Goal: Information Seeking & Learning: Compare options

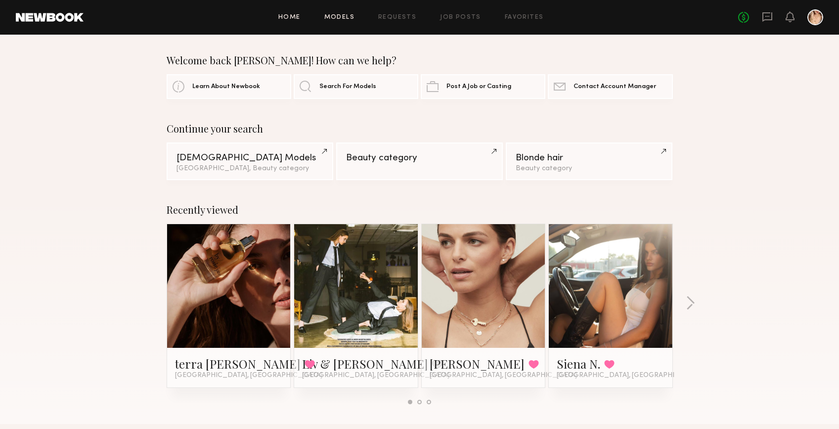
click at [348, 15] on link "Models" at bounding box center [339, 17] width 30 height 6
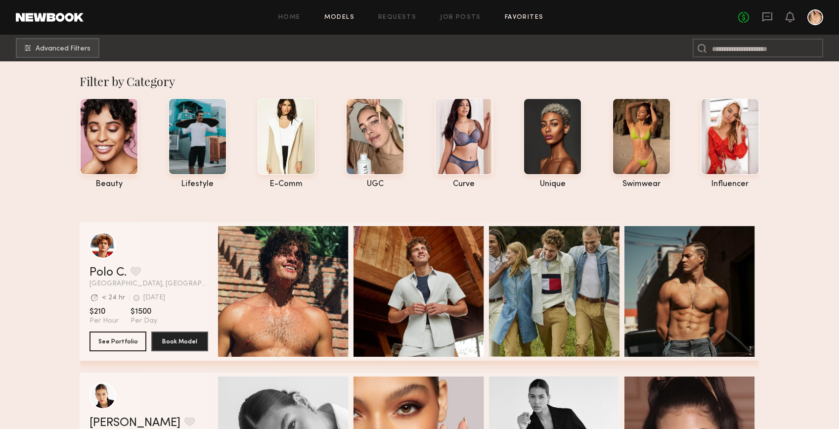
click at [515, 16] on link "Favorites" at bounding box center [524, 17] width 39 height 6
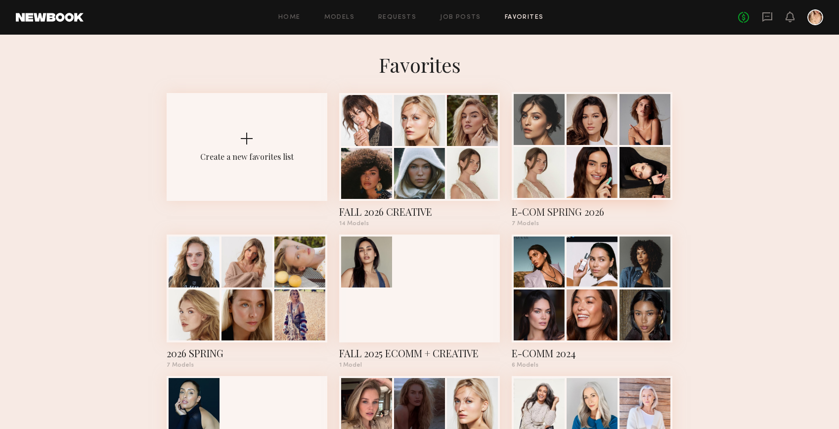
click at [541, 134] on div at bounding box center [539, 119] width 51 height 51
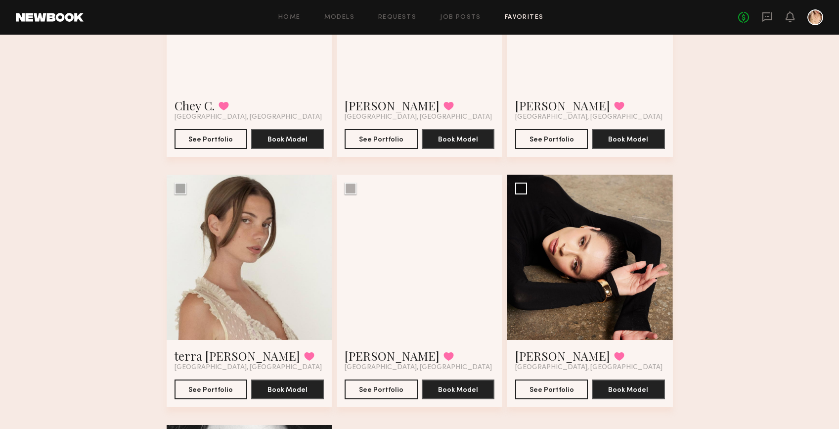
scroll to position [454, 0]
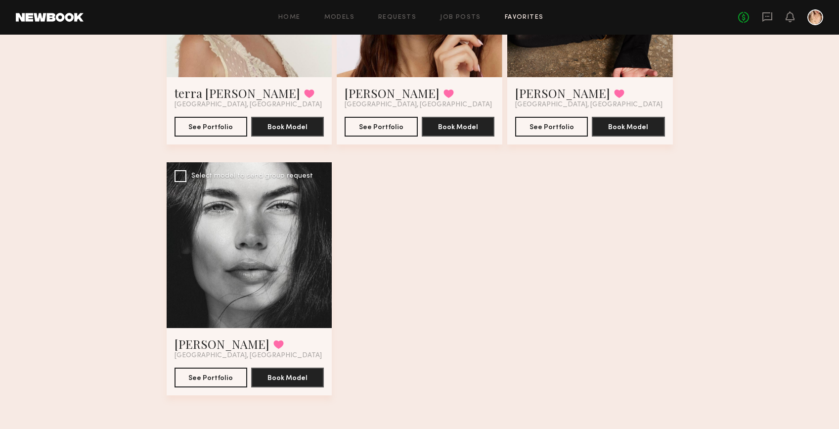
click at [199, 265] on div at bounding box center [250, 245] width 166 height 166
click at [222, 264] on div at bounding box center [250, 245] width 166 height 166
click at [206, 377] on button "See Portfolio" at bounding box center [211, 377] width 73 height 20
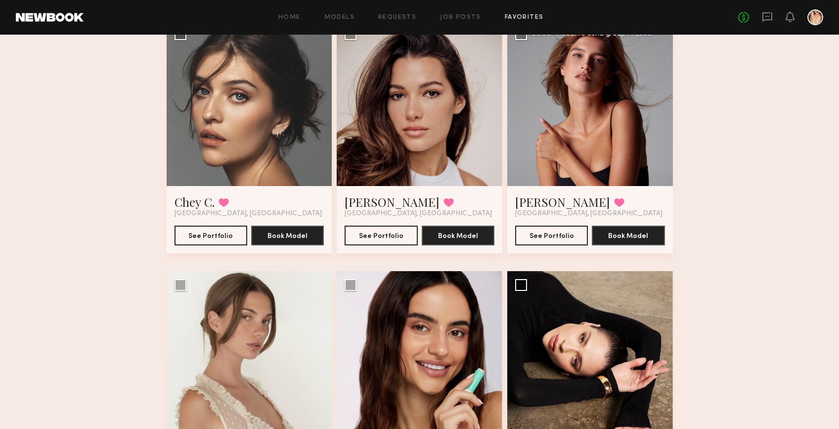
scroll to position [301, 0]
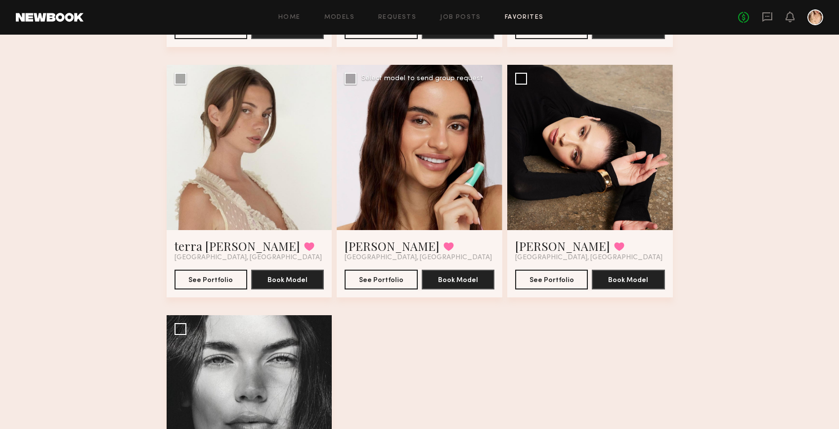
click at [424, 131] on div at bounding box center [420, 148] width 166 height 166
click at [390, 160] on div at bounding box center [420, 148] width 166 height 166
click at [365, 279] on button "See Portfolio" at bounding box center [381, 279] width 73 height 20
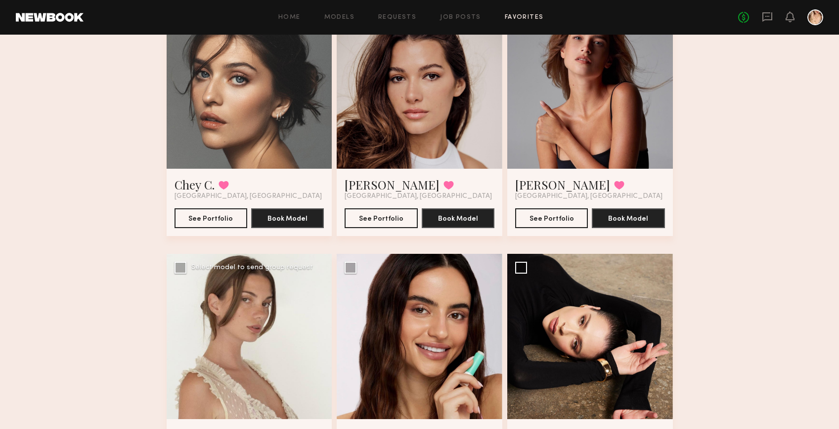
scroll to position [21, 0]
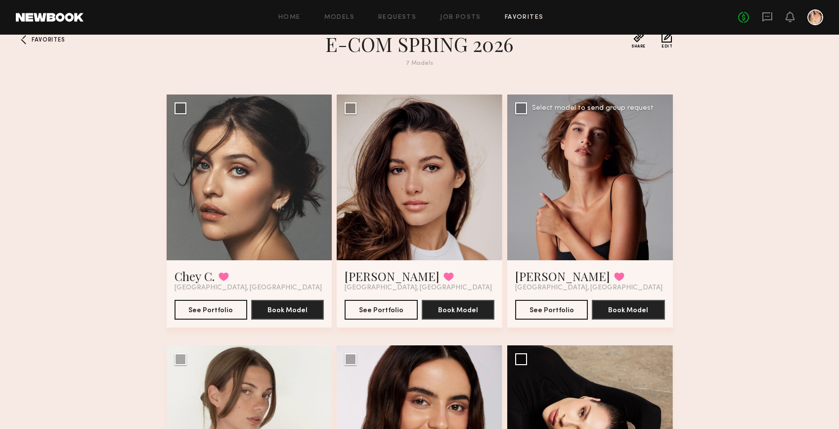
click at [588, 153] on div at bounding box center [590, 177] width 166 height 166
click at [542, 308] on button "See Portfolio" at bounding box center [551, 309] width 73 height 20
click at [435, 209] on div at bounding box center [420, 177] width 166 height 166
click at [368, 309] on button "See Portfolio" at bounding box center [381, 309] width 73 height 20
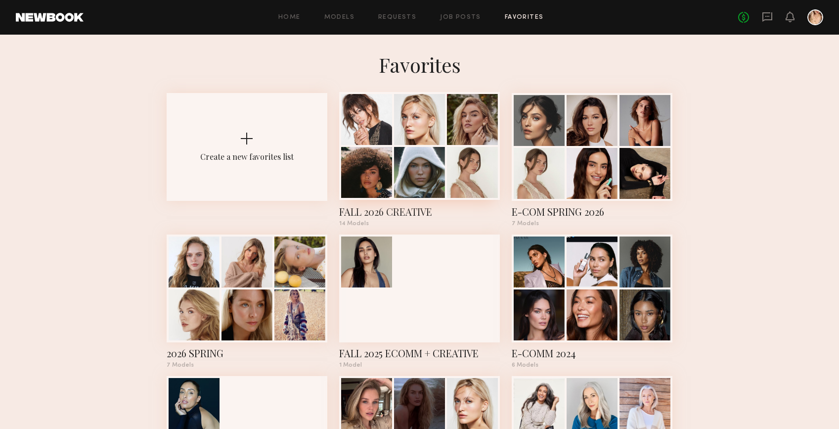
click at [442, 139] on div at bounding box center [419, 119] width 51 height 51
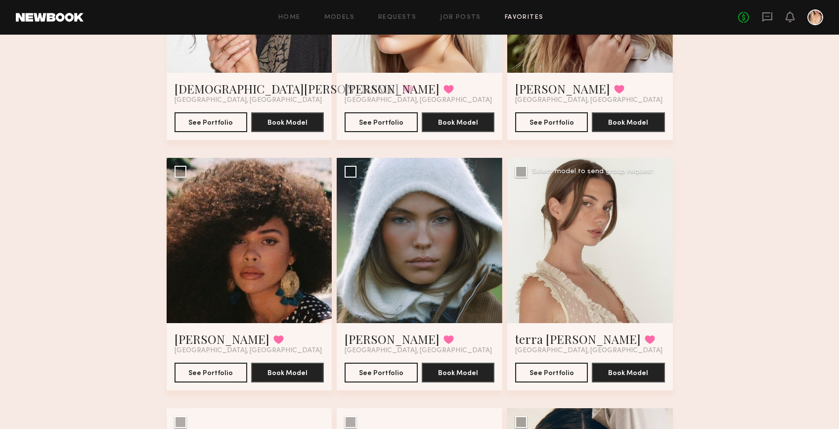
scroll to position [431, 0]
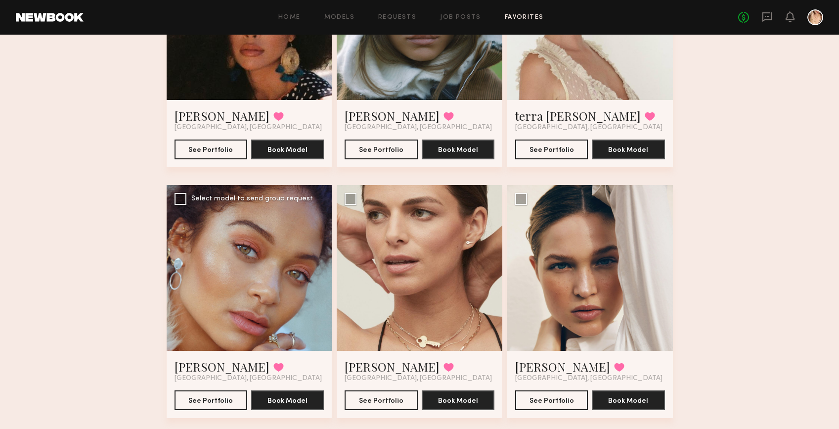
click at [239, 265] on div at bounding box center [250, 268] width 166 height 166
click at [237, 275] on div at bounding box center [250, 268] width 166 height 166
click at [228, 406] on button "See Portfolio" at bounding box center [211, 400] width 73 height 20
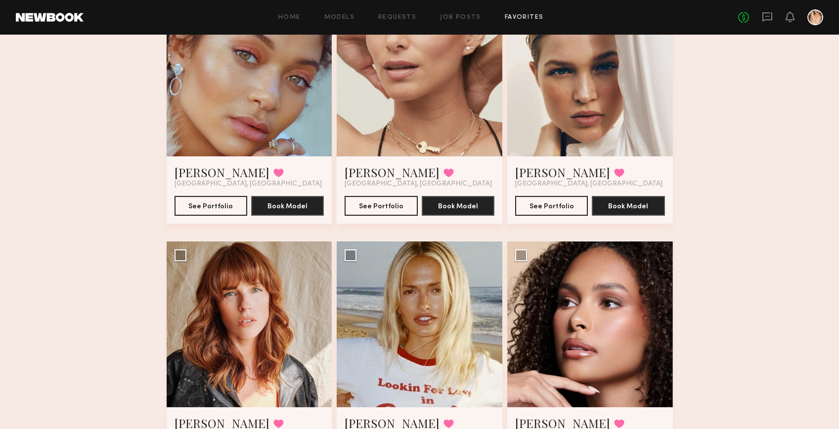
click at [596, 77] on div at bounding box center [590, 74] width 166 height 166
click at [591, 108] on div at bounding box center [590, 74] width 166 height 166
click at [557, 200] on button "See Portfolio" at bounding box center [551, 205] width 73 height 20
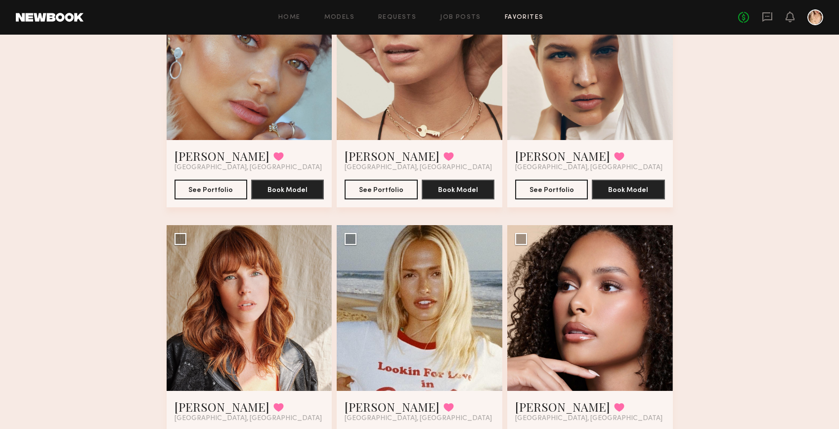
scroll to position [862, 0]
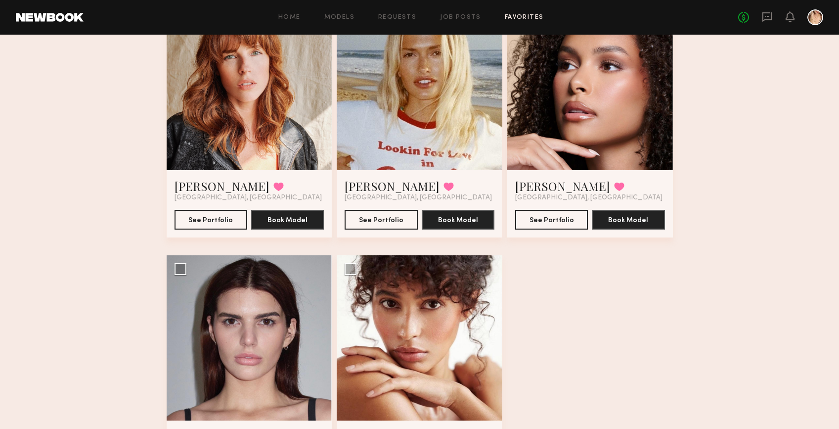
click at [580, 114] on div at bounding box center [590, 87] width 166 height 166
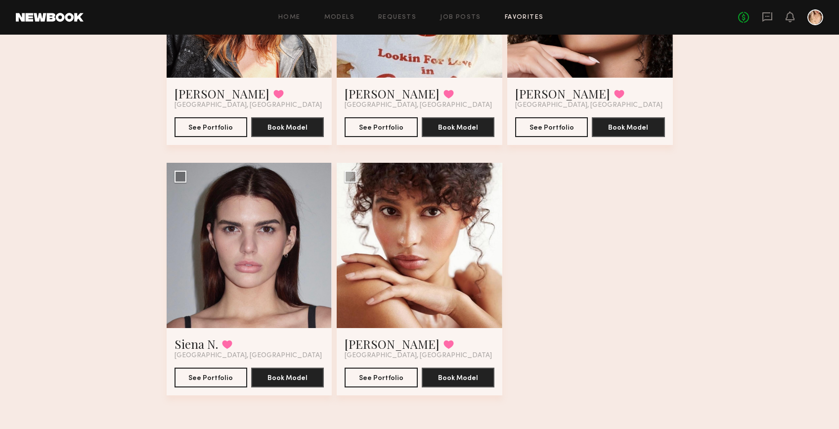
scroll to position [746, 0]
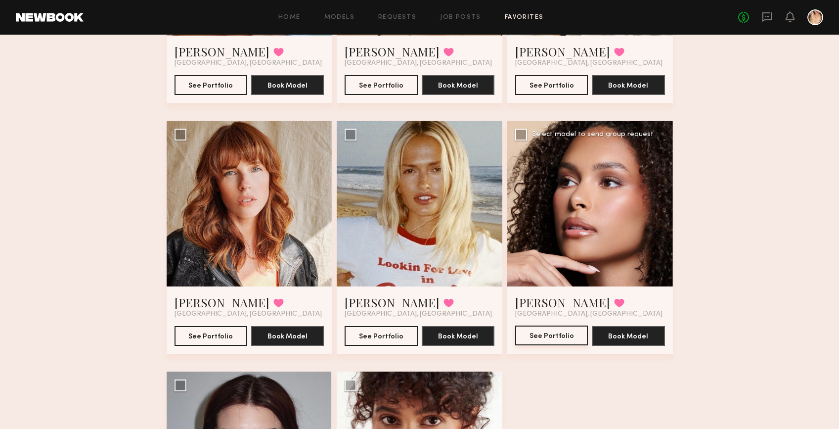
click at [564, 333] on button "See Portfolio" at bounding box center [551, 335] width 73 height 20
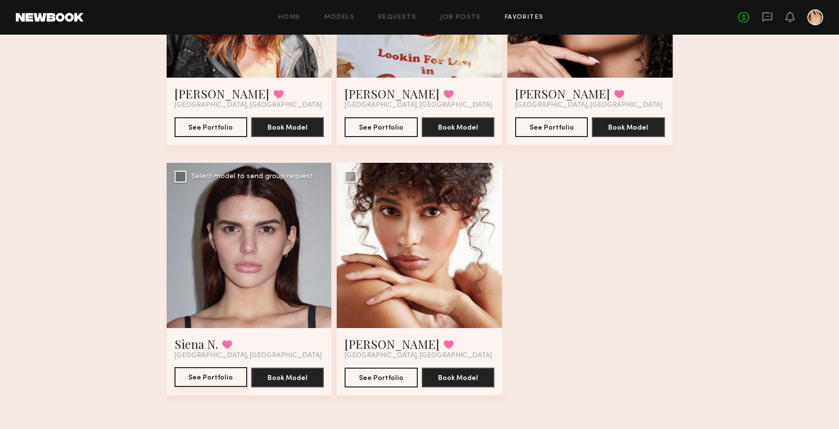
click at [194, 379] on button "See Portfolio" at bounding box center [211, 377] width 73 height 20
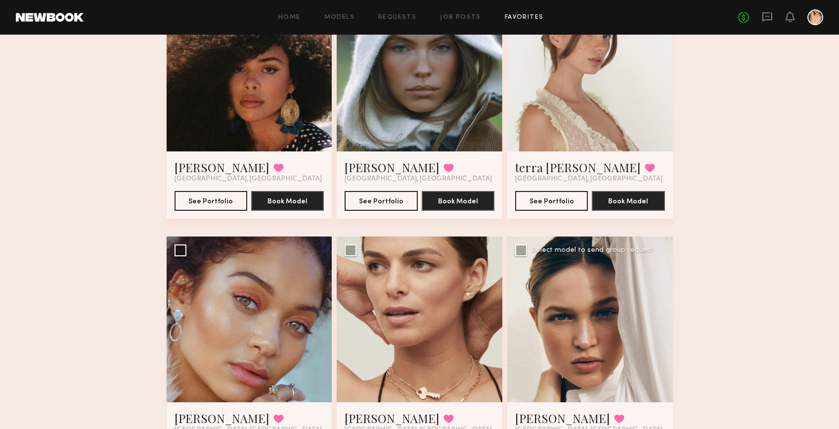
scroll to position [0, 0]
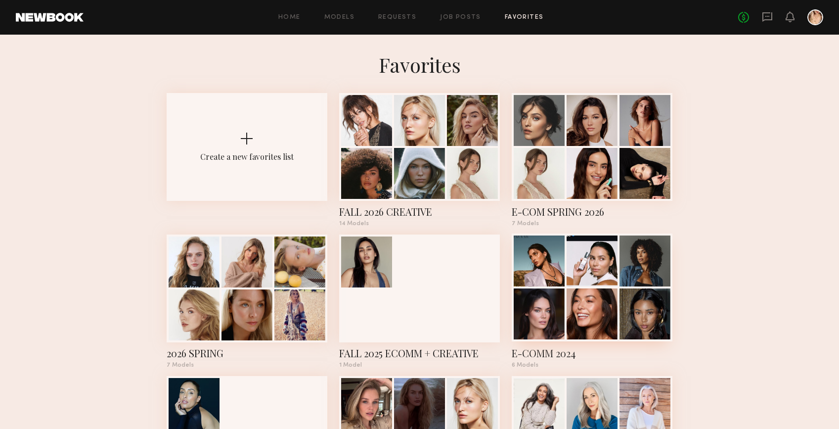
click at [577, 304] on div at bounding box center [592, 313] width 51 height 51
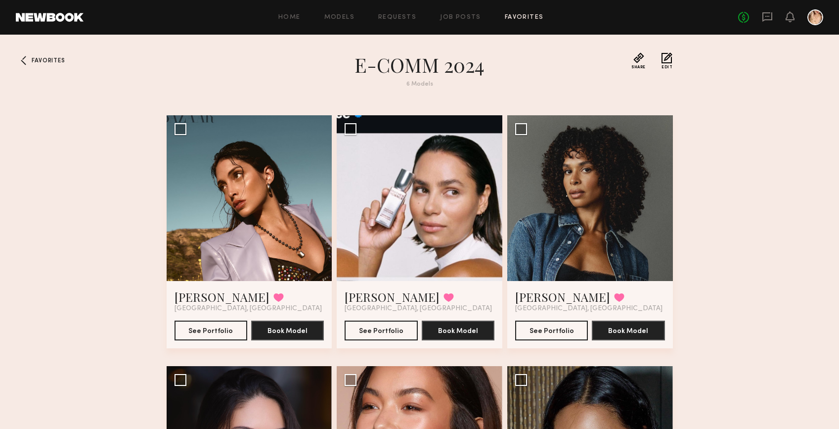
scroll to position [203, 0]
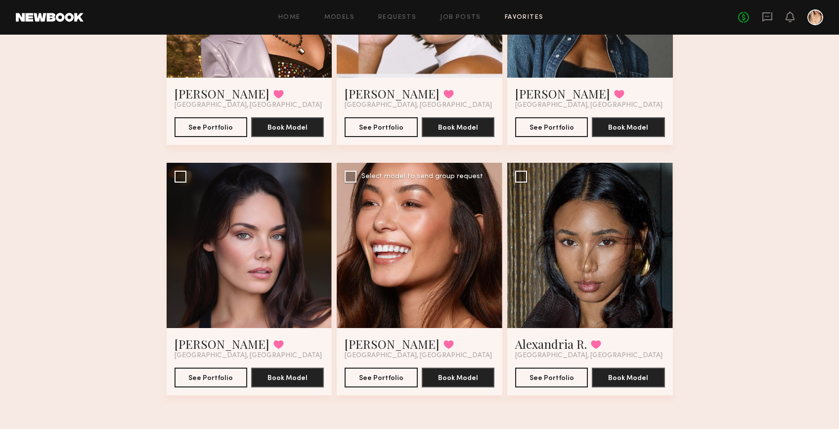
click at [385, 256] on div at bounding box center [420, 246] width 166 height 166
click at [389, 375] on button "See Portfolio" at bounding box center [381, 377] width 73 height 20
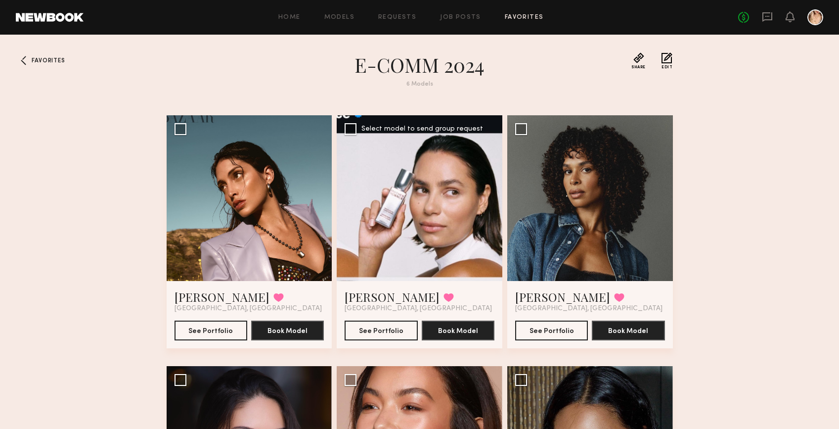
click at [412, 225] on div at bounding box center [420, 198] width 166 height 166
click at [383, 327] on button "See Portfolio" at bounding box center [381, 330] width 73 height 20
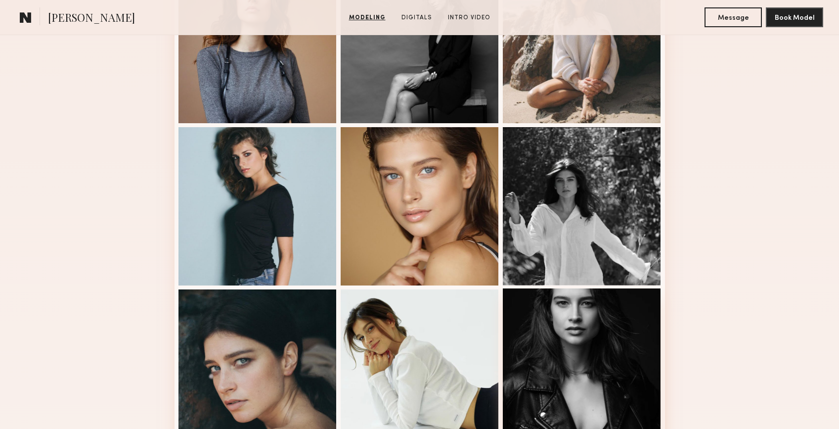
scroll to position [146, 0]
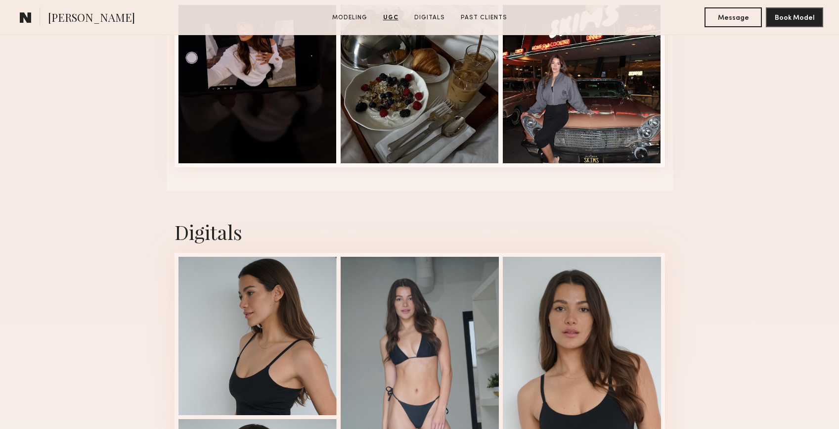
scroll to position [1573, 0]
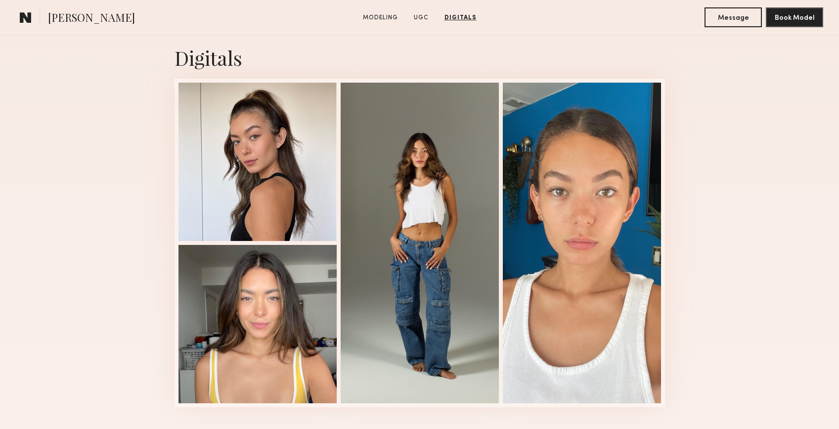
scroll to position [1823, 0]
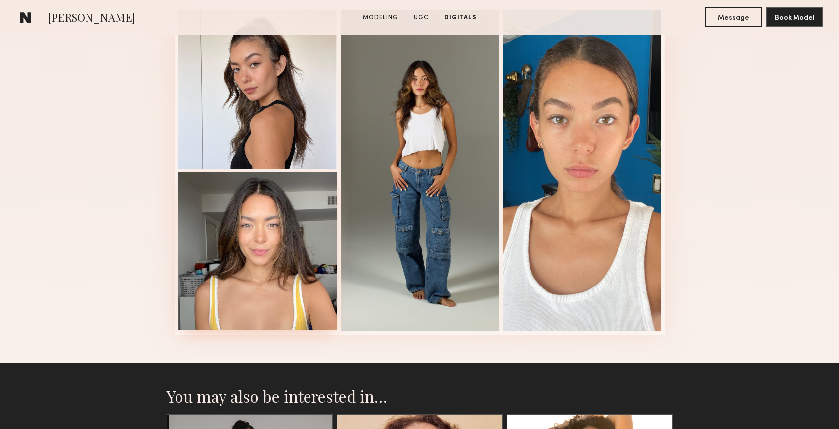
click at [294, 301] on div at bounding box center [258, 251] width 158 height 158
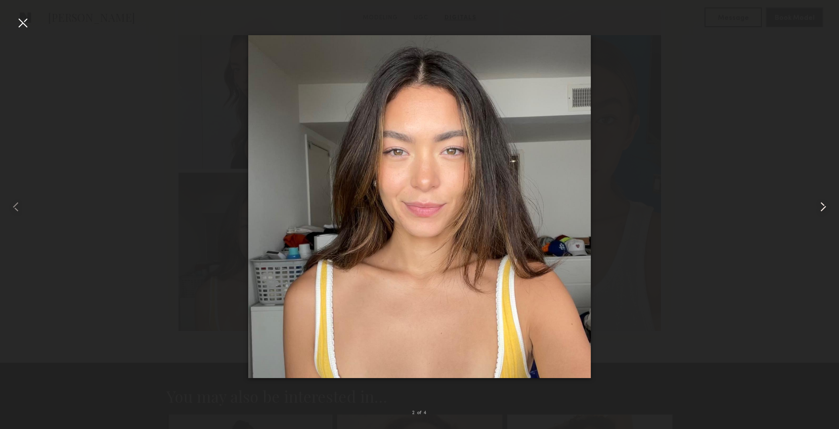
click at [817, 206] on common-icon at bounding box center [824, 207] width 16 height 16
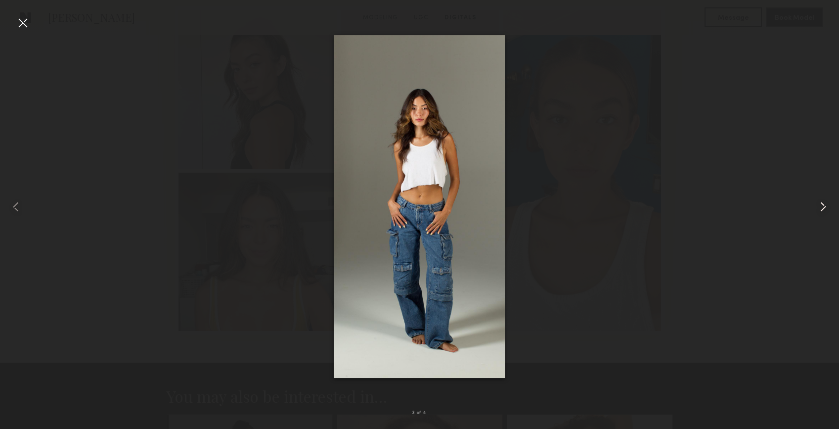
click at [817, 206] on common-icon at bounding box center [824, 207] width 16 height 16
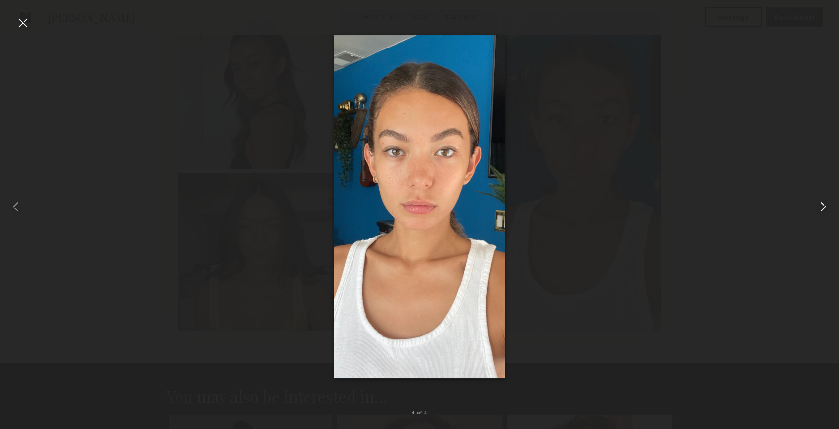
click at [817, 206] on common-icon at bounding box center [824, 207] width 16 height 16
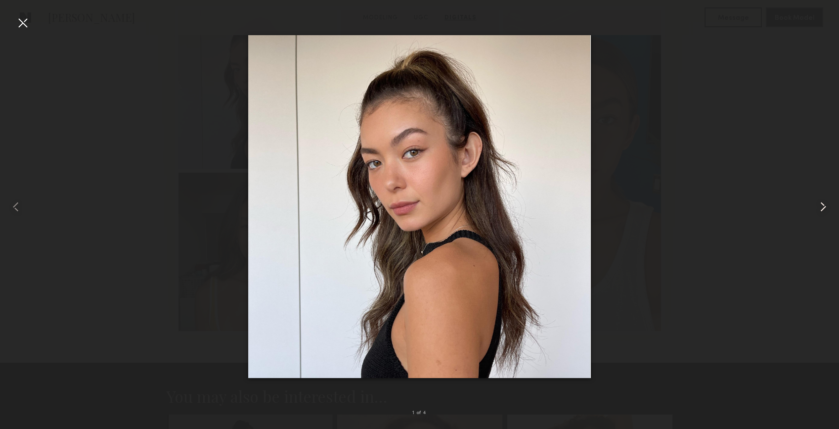
click at [817, 206] on common-icon at bounding box center [824, 207] width 16 height 16
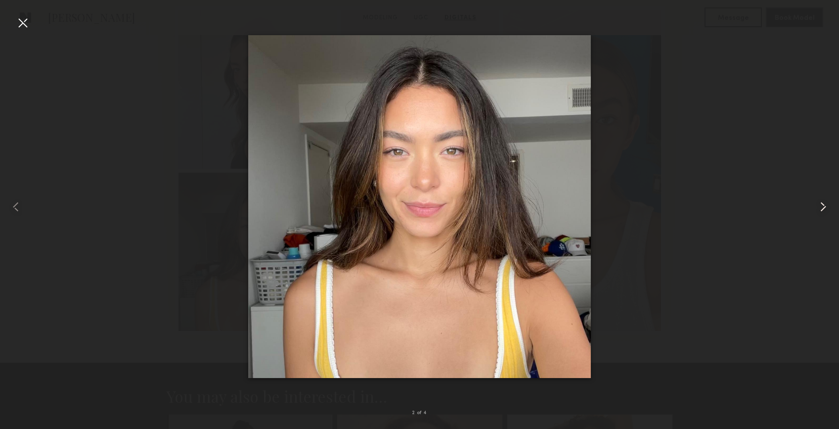
click at [817, 206] on common-icon at bounding box center [824, 207] width 16 height 16
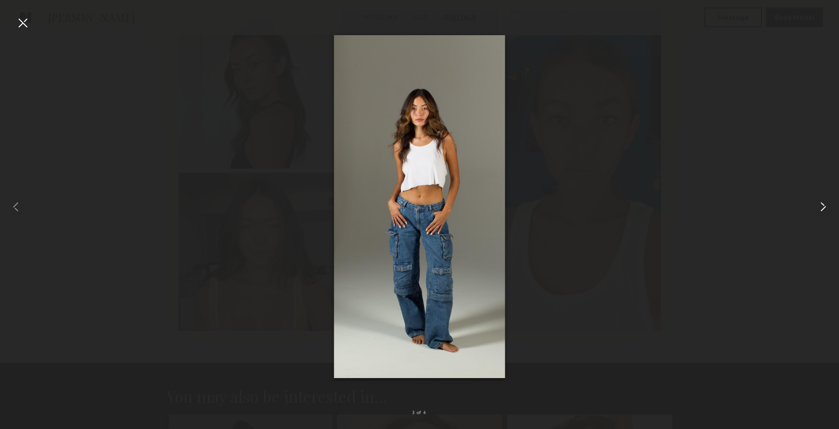
click at [817, 206] on common-icon at bounding box center [824, 207] width 16 height 16
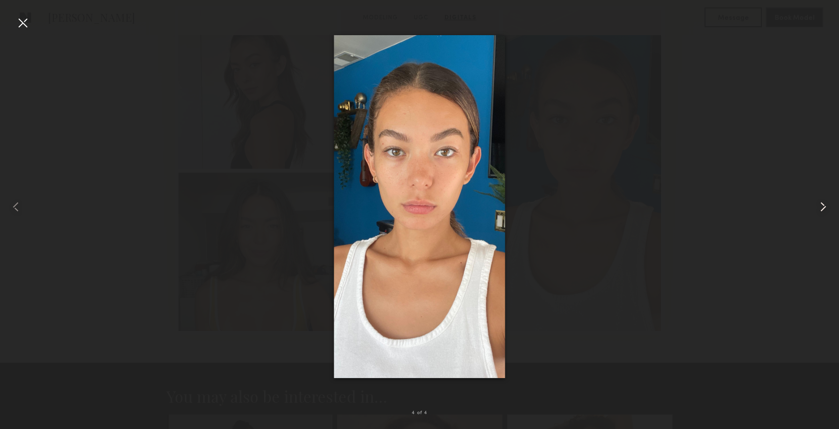
click at [817, 206] on common-icon at bounding box center [824, 207] width 16 height 16
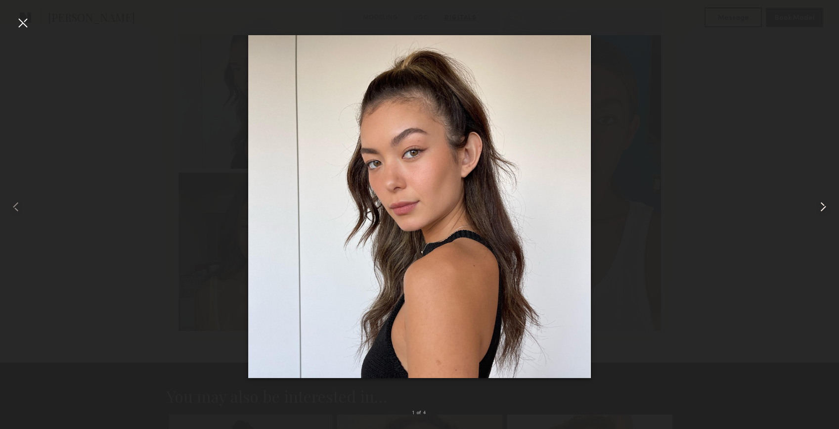
click at [817, 206] on common-icon at bounding box center [824, 207] width 16 height 16
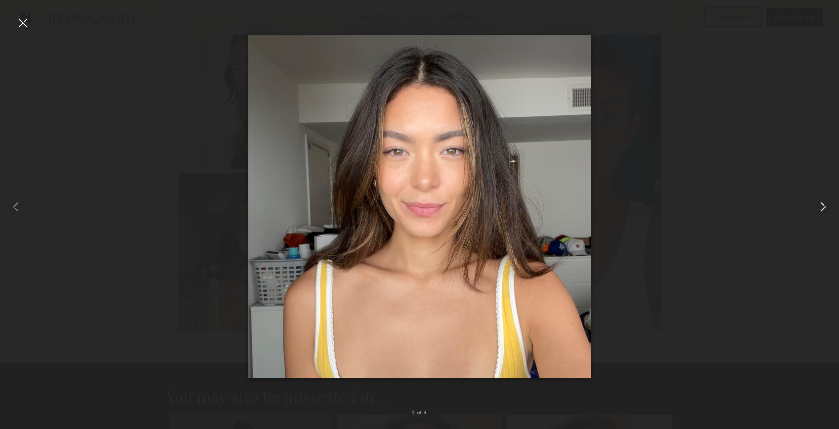
click at [817, 206] on common-icon at bounding box center [824, 207] width 16 height 16
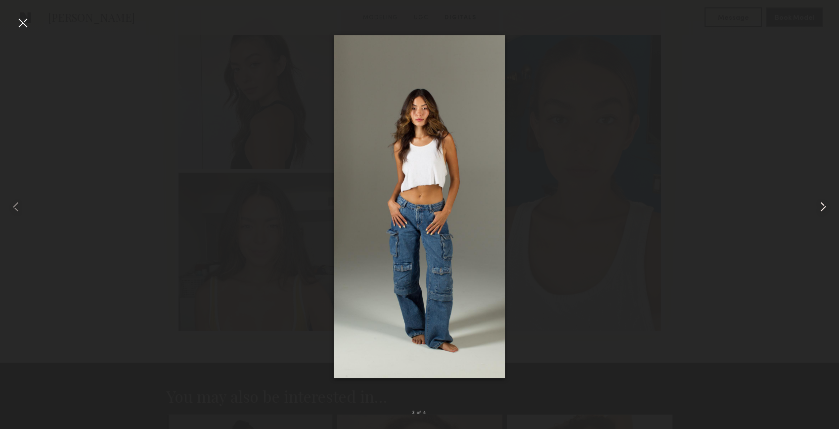
click at [817, 206] on common-icon at bounding box center [824, 207] width 16 height 16
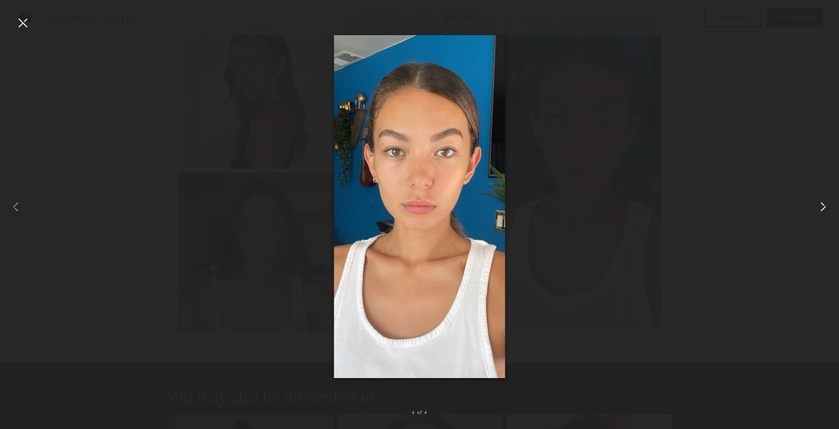
click at [817, 206] on common-icon at bounding box center [824, 207] width 16 height 16
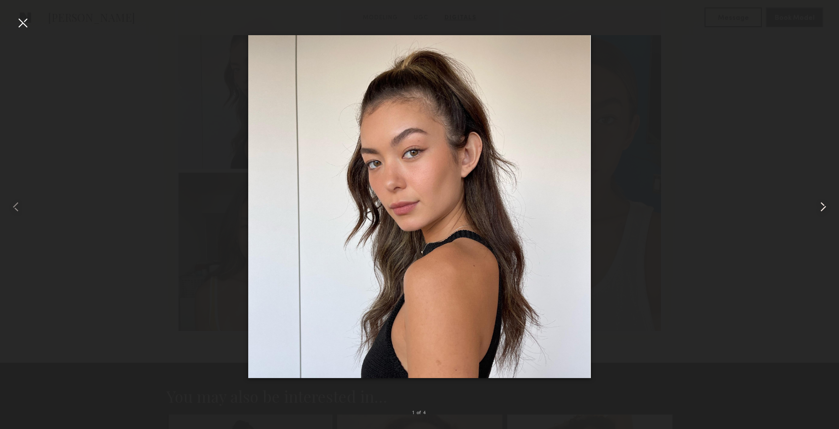
click at [817, 206] on common-icon at bounding box center [824, 207] width 16 height 16
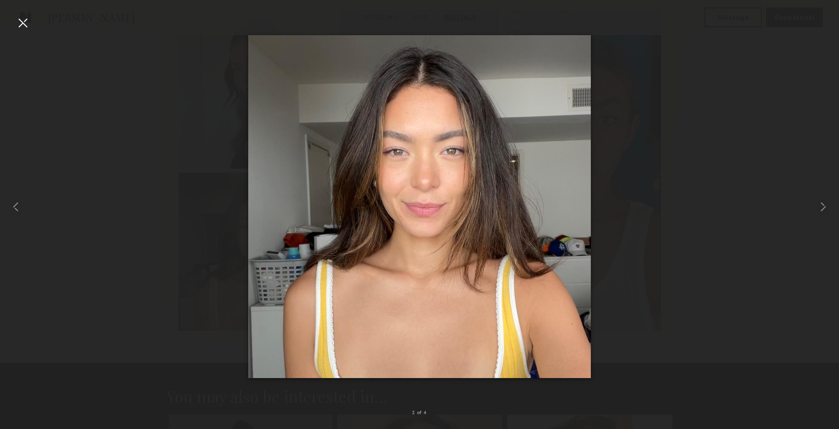
click at [26, 23] on div at bounding box center [23, 23] width 16 height 16
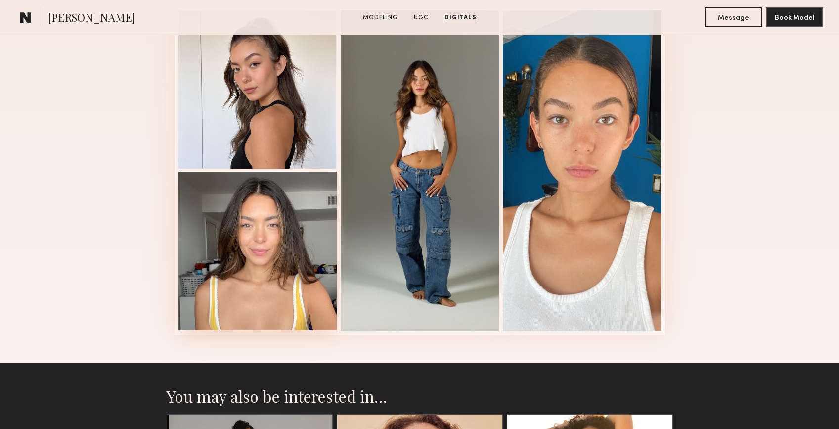
scroll to position [2157, 0]
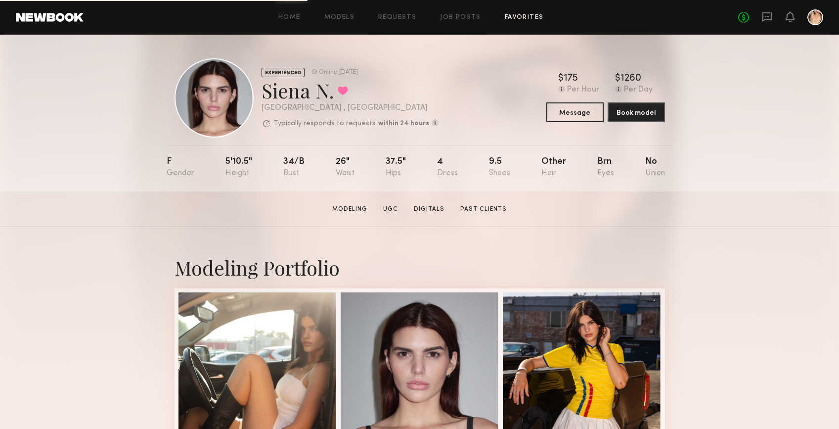
click at [517, 16] on link "Favorites" at bounding box center [524, 17] width 39 height 6
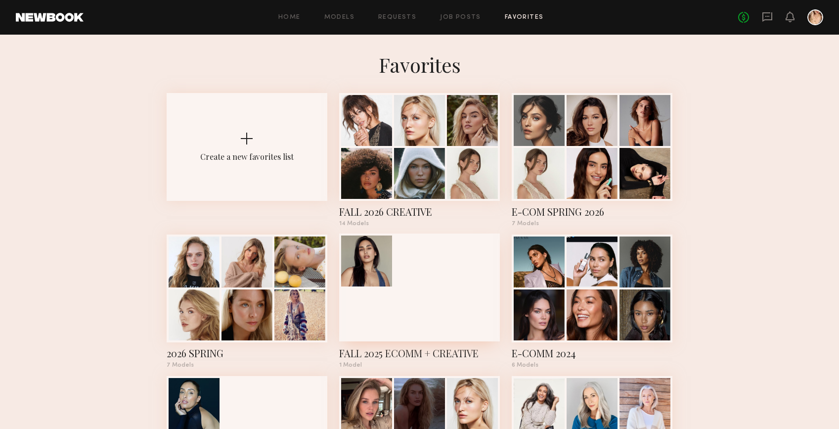
click at [386, 316] on div at bounding box center [419, 287] width 161 height 108
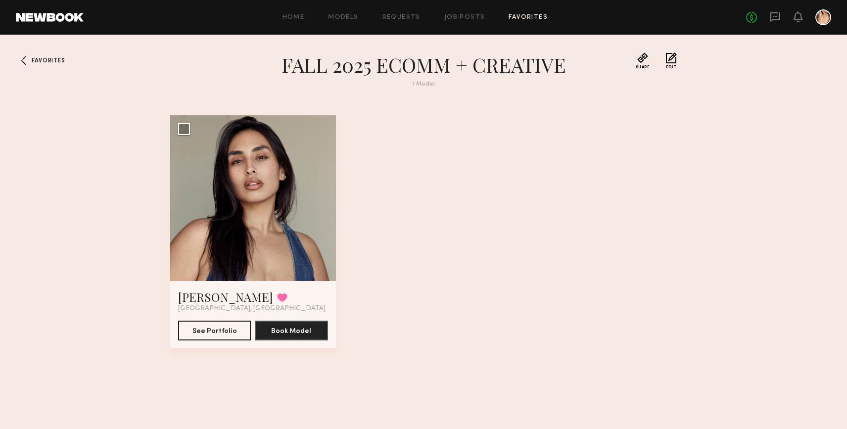
click at [660, 60] on section "Share Copy Shareable Link Edit" at bounding box center [654, 75] width 45 height 47
click at [673, 58] on button "Edit" at bounding box center [671, 60] width 11 height 17
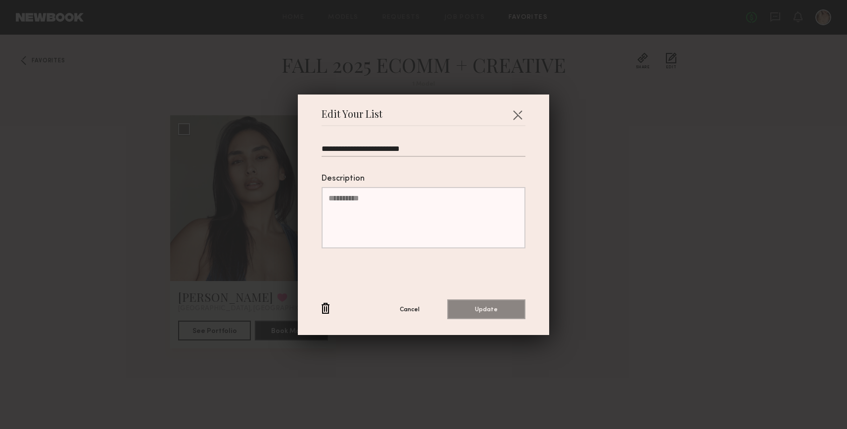
click at [321, 309] on button "button" at bounding box center [325, 309] width 8 height 12
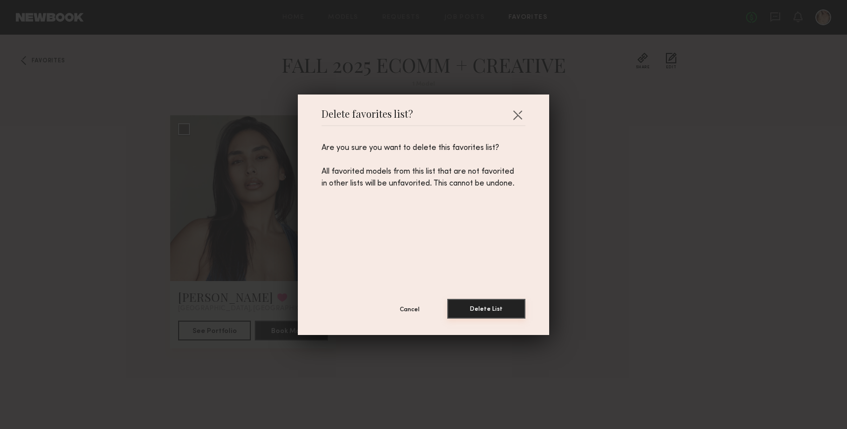
click at [477, 310] on button "Delete List" at bounding box center [486, 309] width 78 height 20
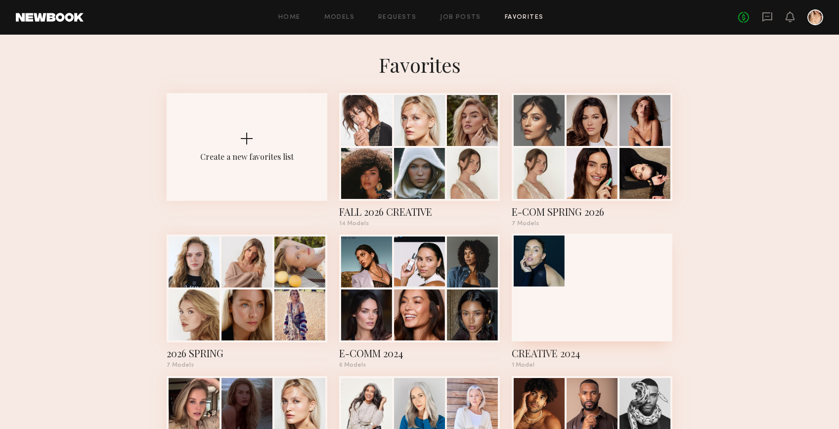
click at [592, 293] on div at bounding box center [592, 287] width 161 height 108
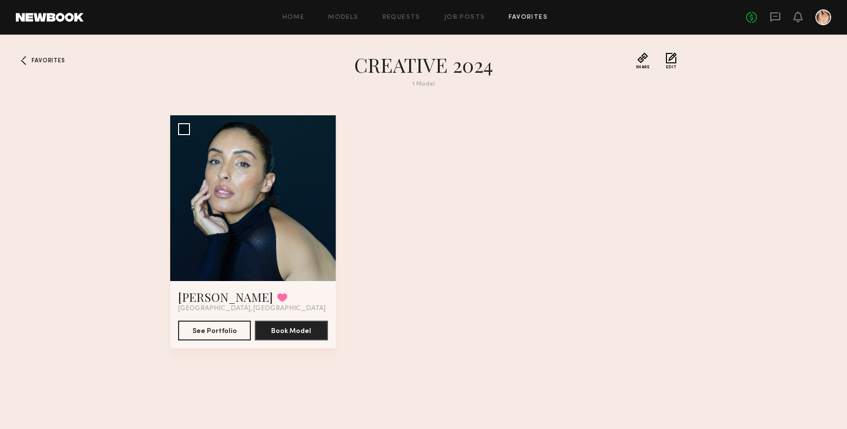
click at [672, 60] on button "Edit" at bounding box center [671, 60] width 11 height 17
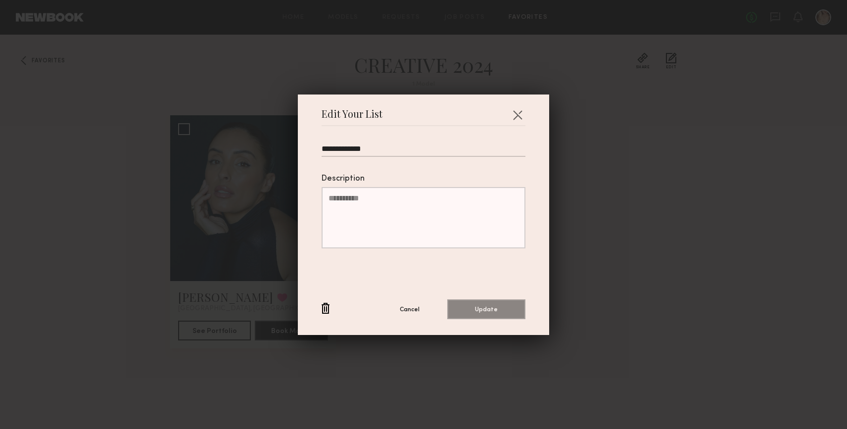
click at [324, 309] on button "button" at bounding box center [325, 309] width 8 height 12
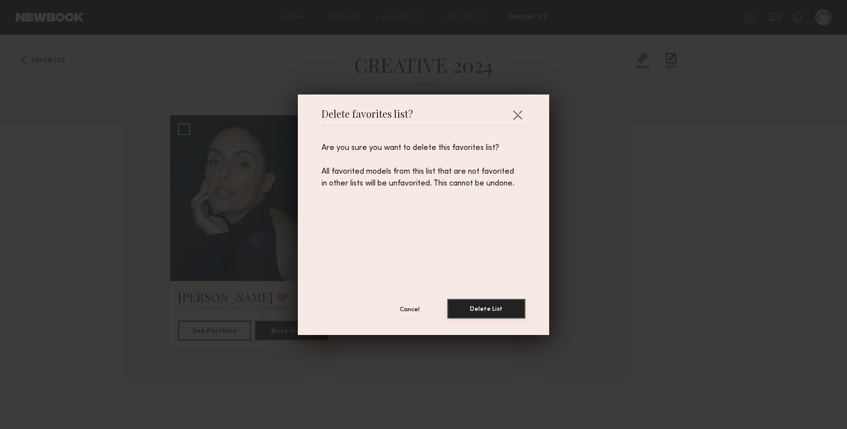
click at [492, 309] on button "Delete List" at bounding box center [486, 309] width 78 height 20
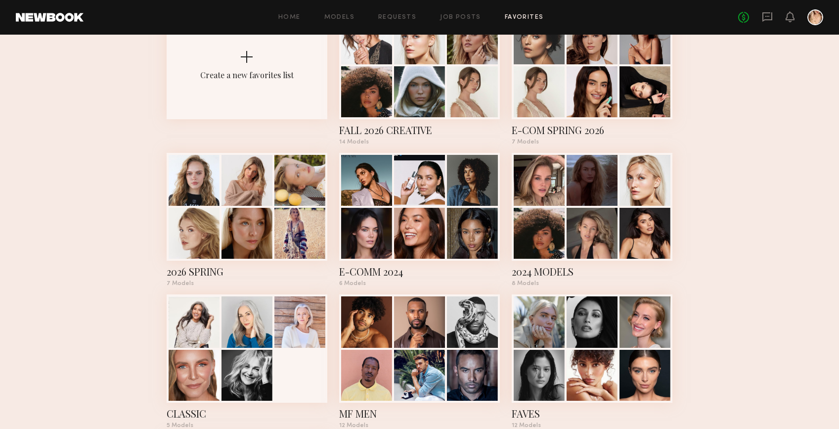
scroll to position [169, 0]
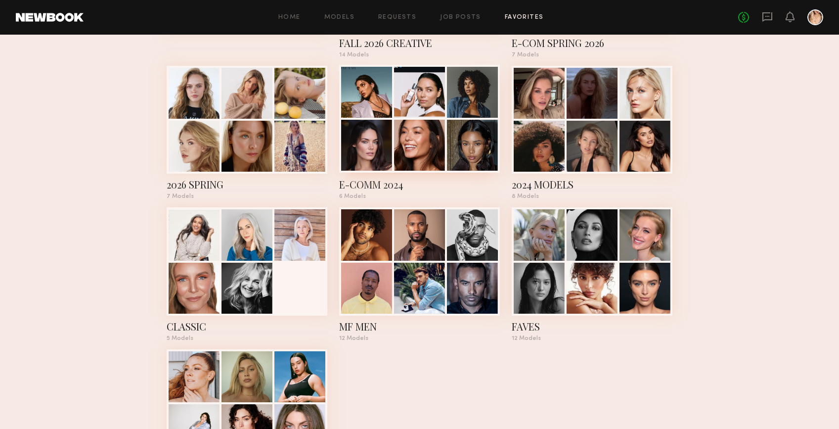
click at [401, 150] on div at bounding box center [419, 145] width 51 height 51
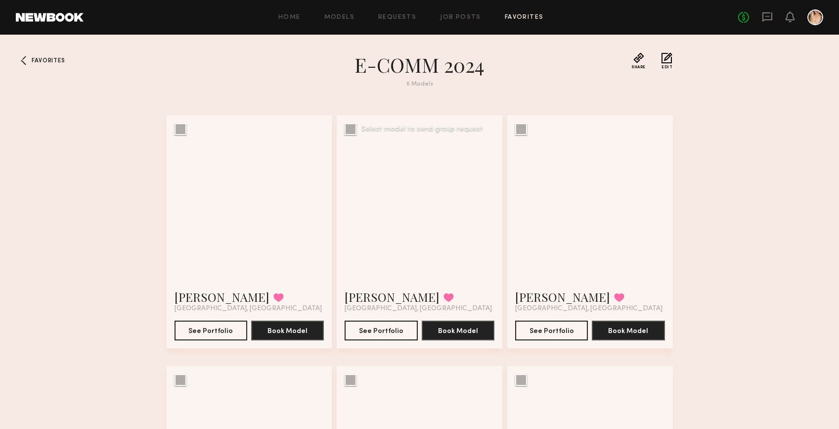
scroll to position [203, 0]
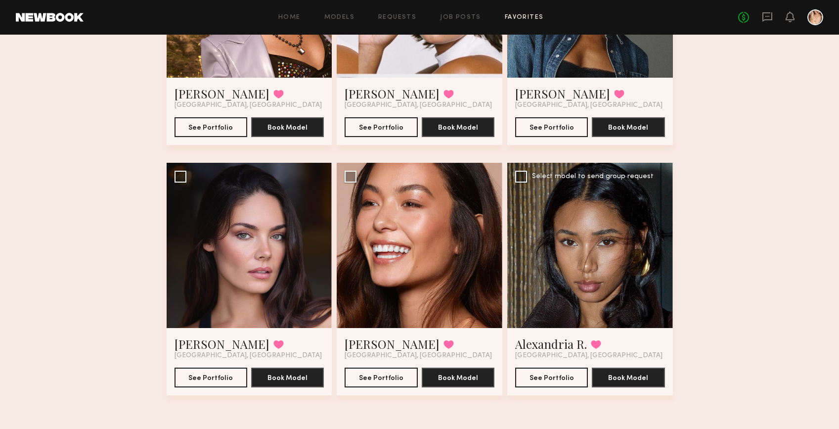
click at [604, 252] on div at bounding box center [590, 246] width 166 height 166
click at [561, 376] on button "See Portfolio" at bounding box center [551, 377] width 73 height 20
click at [229, 304] on div at bounding box center [250, 246] width 166 height 166
click at [224, 379] on button "See Portfolio" at bounding box center [211, 377] width 73 height 20
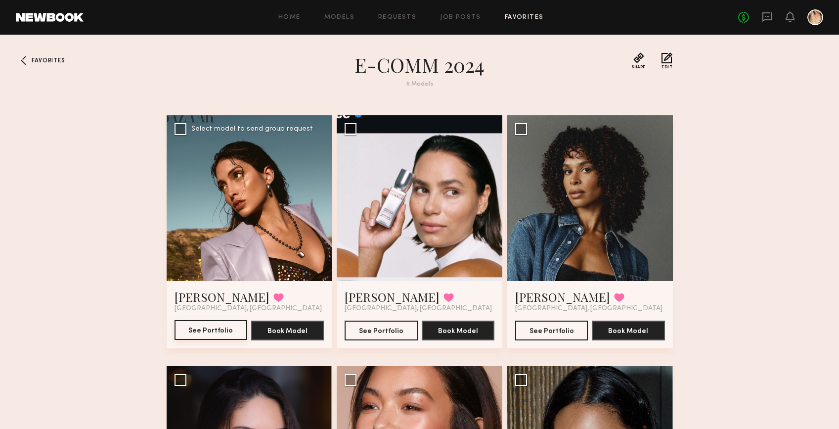
click at [199, 333] on button "See Portfolio" at bounding box center [211, 330] width 73 height 20
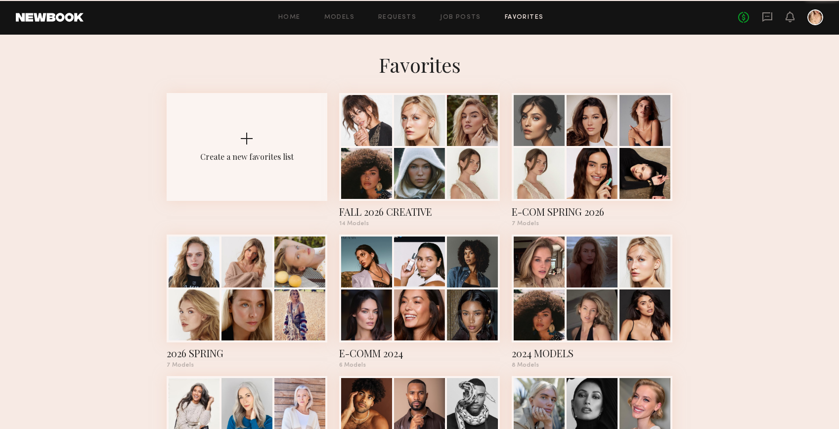
scroll to position [169, 0]
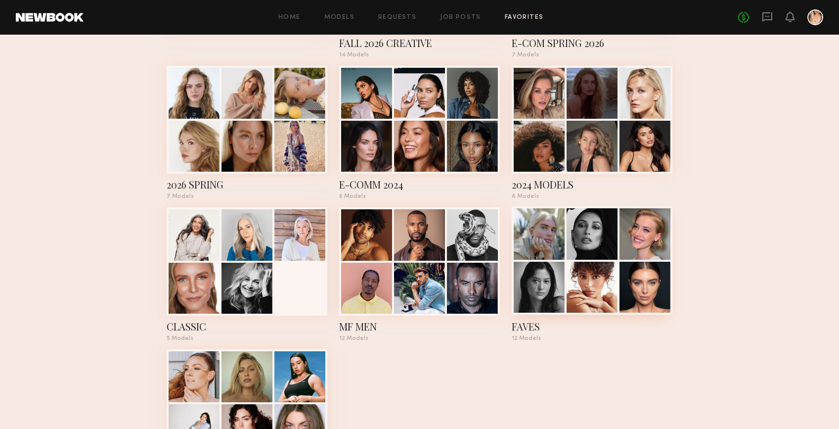
click at [543, 289] on div at bounding box center [539, 287] width 51 height 51
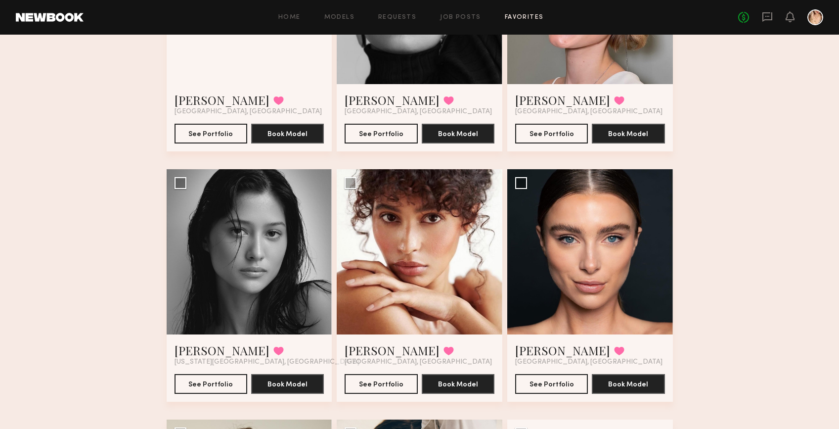
scroll to position [103, 0]
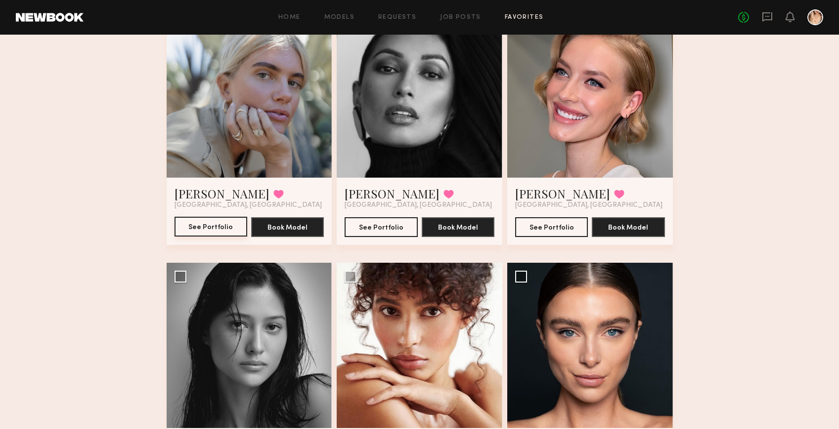
click at [199, 228] on button "See Portfolio" at bounding box center [211, 227] width 73 height 20
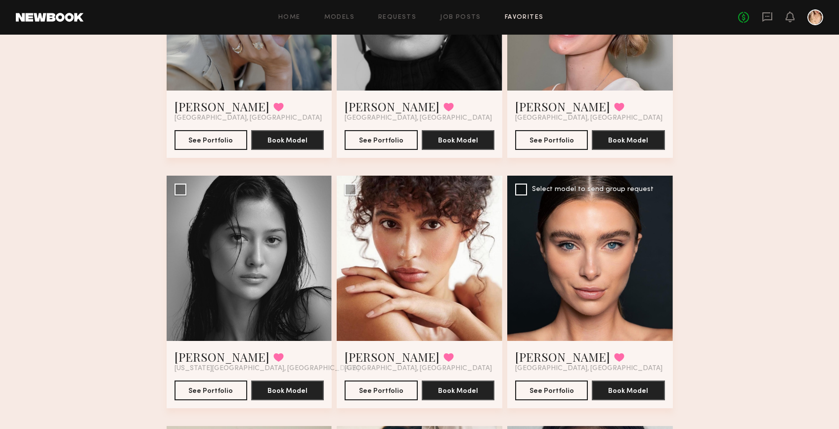
click at [601, 306] on div at bounding box center [590, 259] width 166 height 166
click at [567, 388] on button "See Portfolio" at bounding box center [551, 390] width 73 height 20
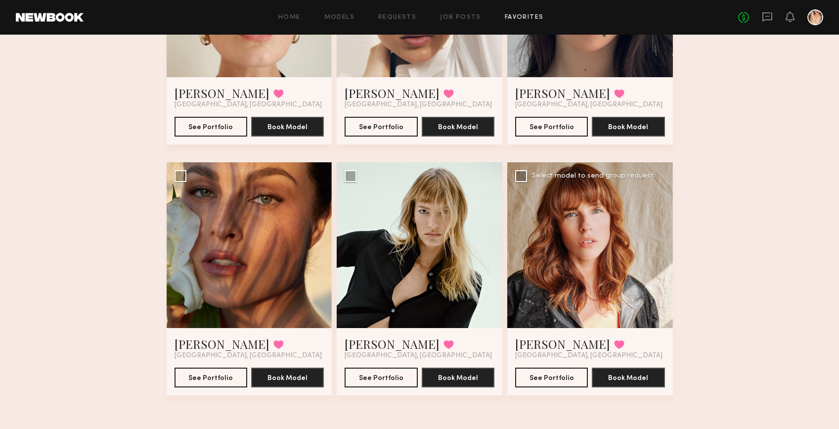
scroll to position [369, 0]
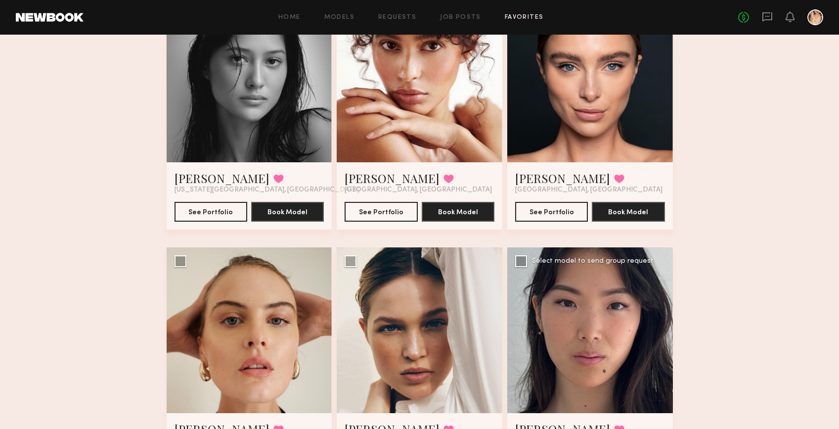
click at [590, 338] on div at bounding box center [590, 330] width 166 height 166
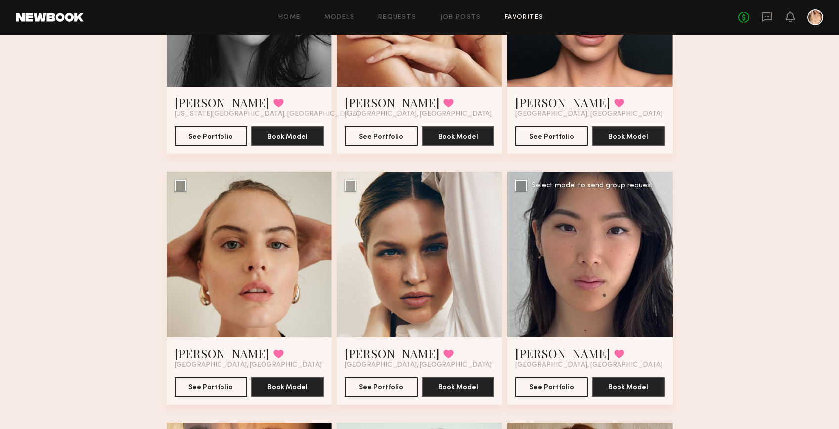
scroll to position [513, 0]
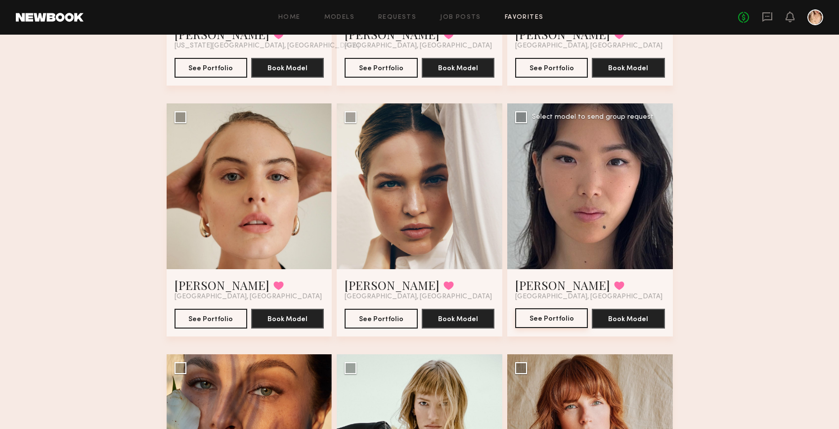
click at [538, 313] on button "See Portfolio" at bounding box center [551, 318] width 73 height 20
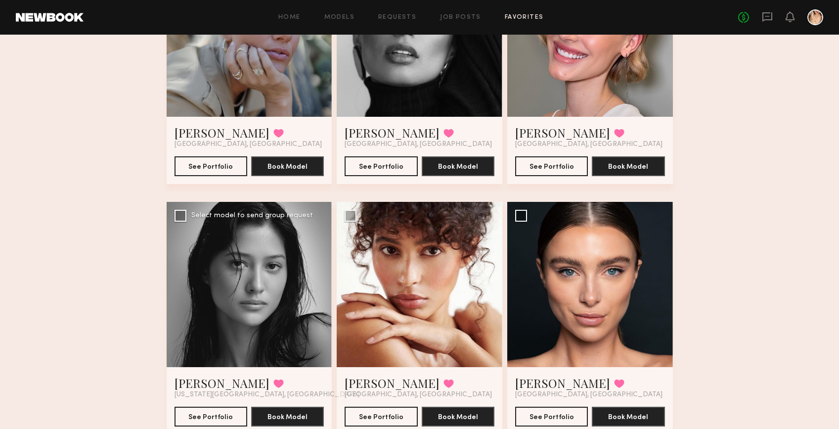
scroll to position [0, 0]
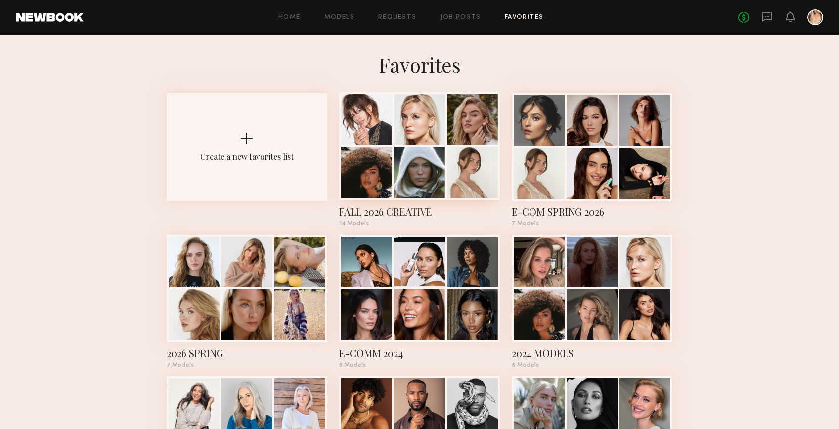
click at [427, 145] on div at bounding box center [419, 146] width 161 height 108
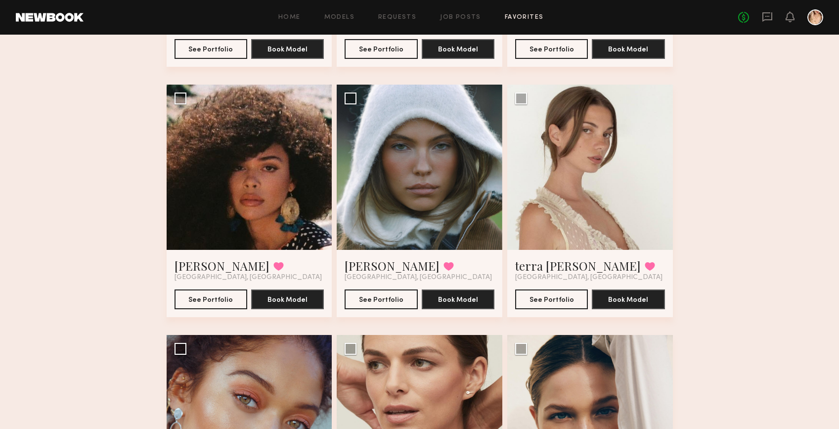
scroll to position [362, 0]
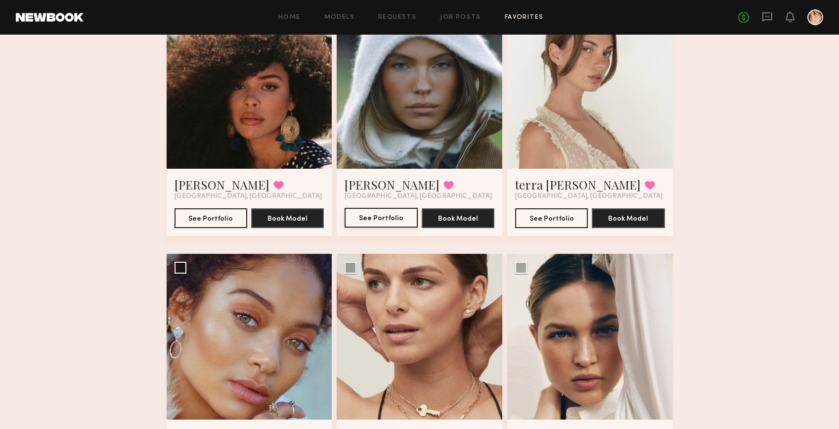
click at [391, 224] on button "See Portfolio" at bounding box center [381, 218] width 73 height 20
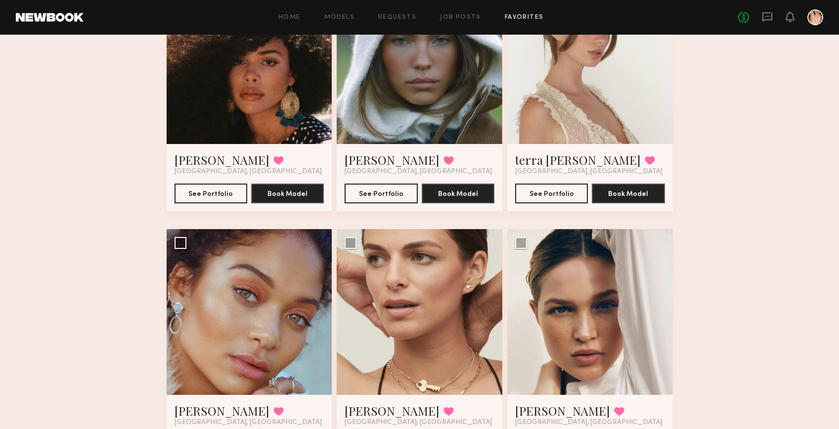
scroll to position [592, 0]
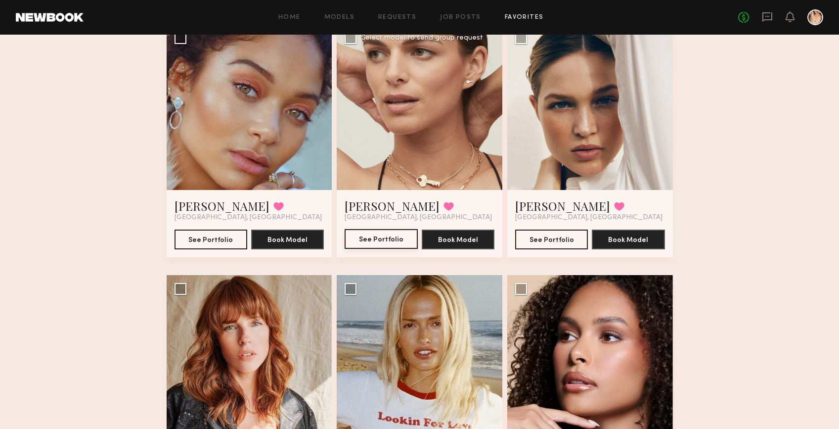
click at [378, 247] on button "See Portfolio" at bounding box center [381, 239] width 73 height 20
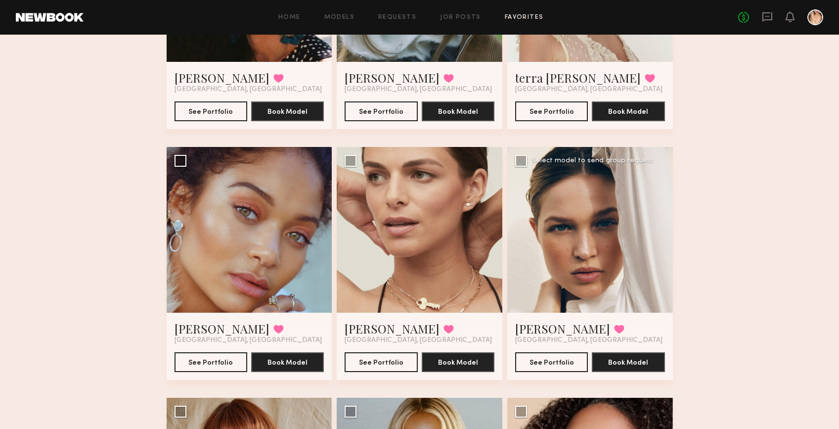
scroll to position [679, 0]
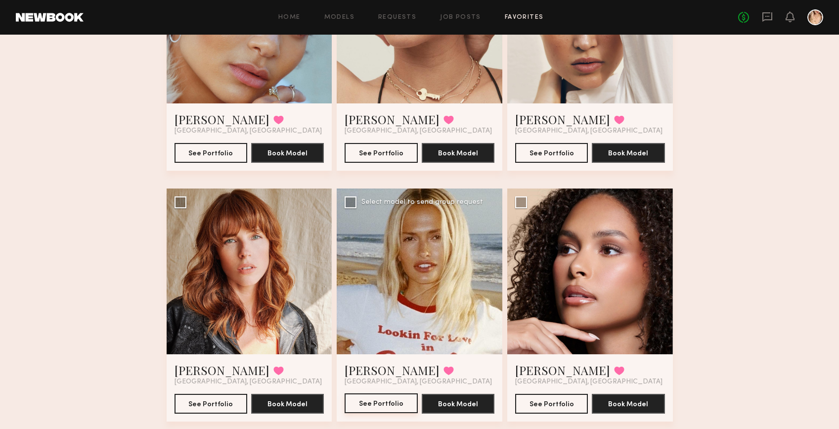
click at [397, 402] on button "See Portfolio" at bounding box center [381, 403] width 73 height 20
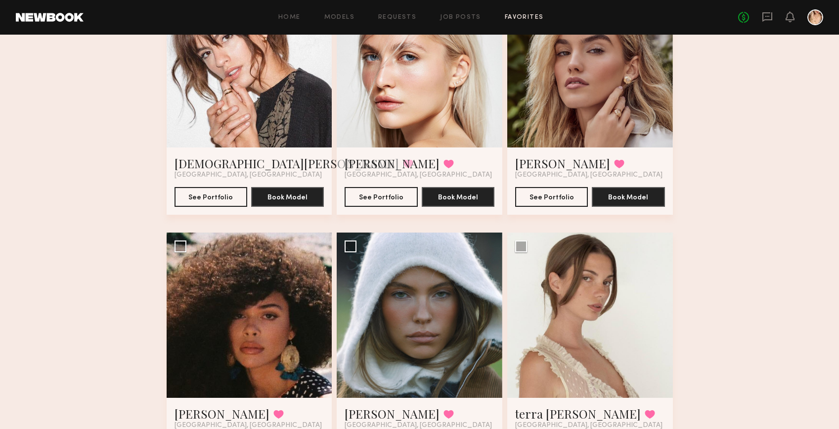
scroll to position [40, 0]
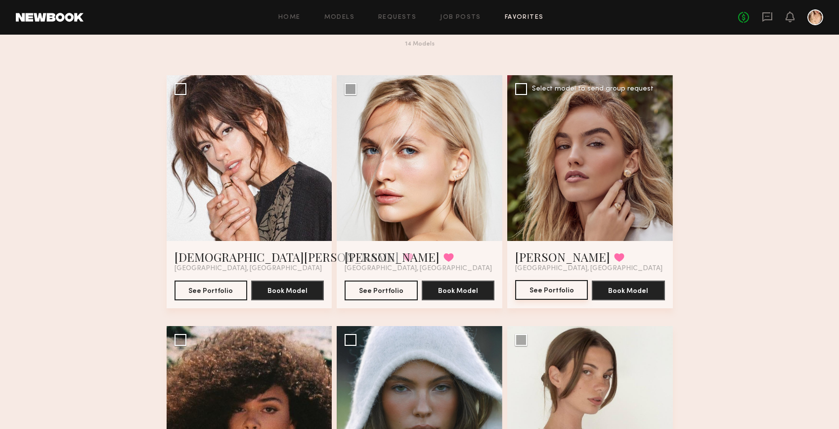
click at [556, 289] on button "See Portfolio" at bounding box center [551, 290] width 73 height 20
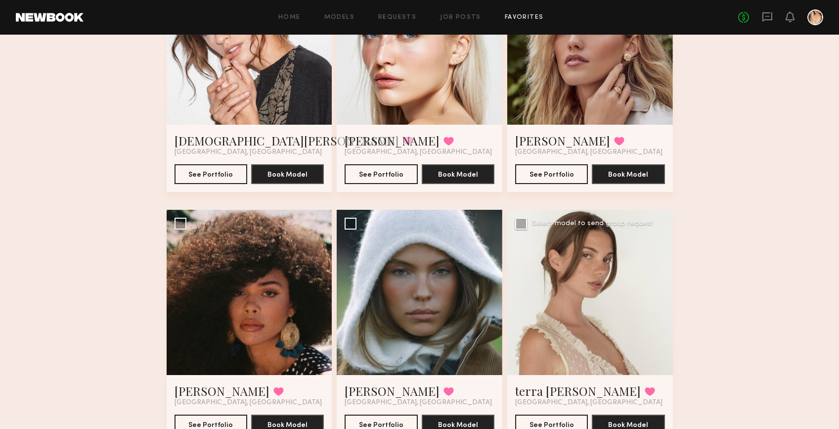
scroll to position [248, 0]
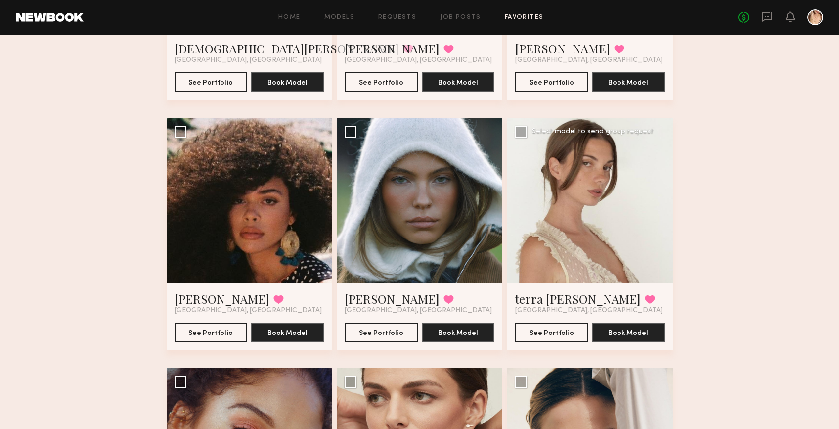
click at [567, 247] on div at bounding box center [590, 201] width 166 height 166
click at [564, 324] on button "See Portfolio" at bounding box center [551, 332] width 73 height 20
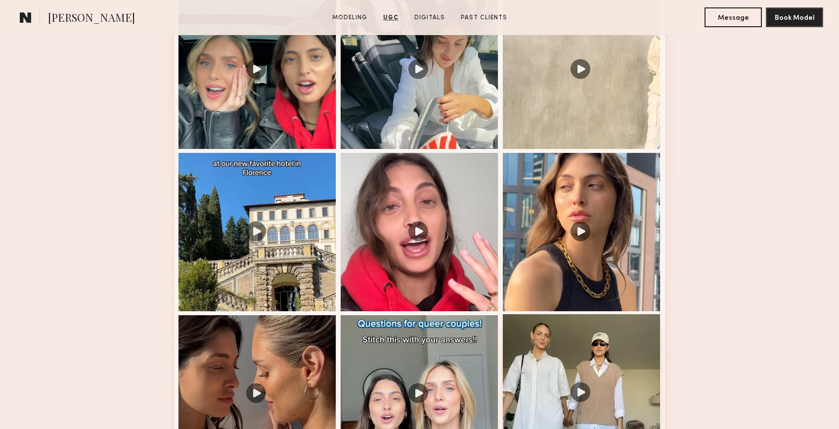
scroll to position [1280, 0]
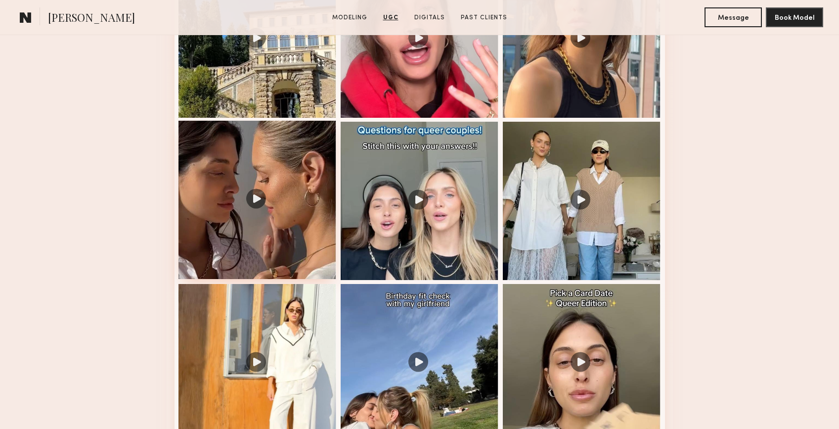
click at [217, 247] on div at bounding box center [258, 200] width 158 height 158
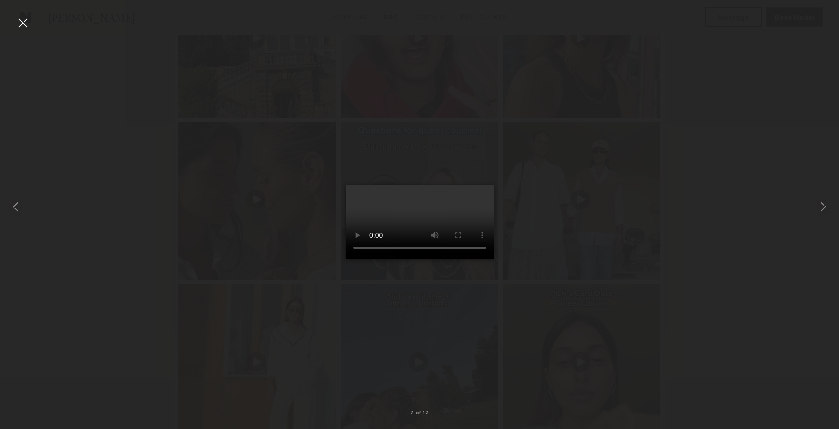
click at [23, 23] on div at bounding box center [23, 23] width 16 height 16
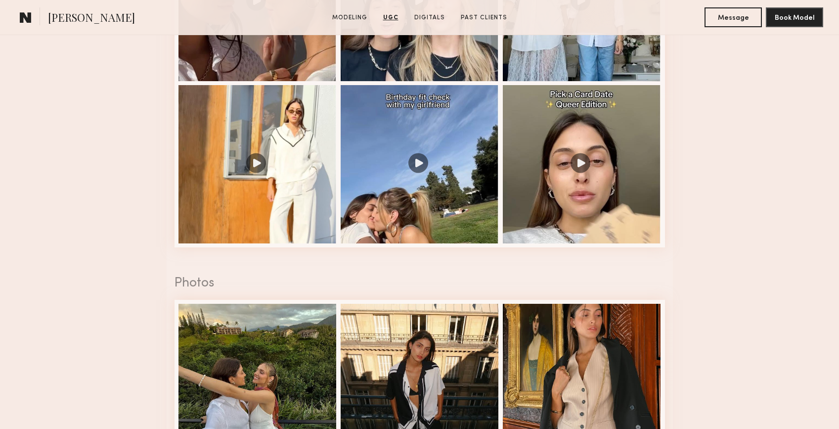
scroll to position [1974, 0]
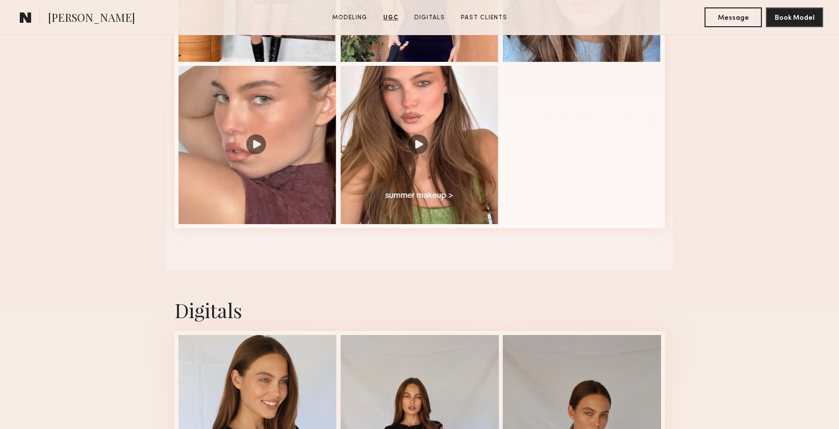
scroll to position [1382, 0]
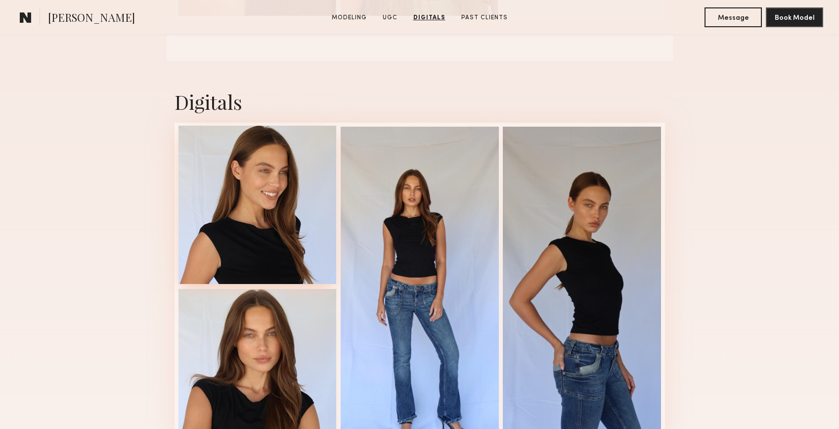
click at [256, 215] on div at bounding box center [258, 205] width 158 height 158
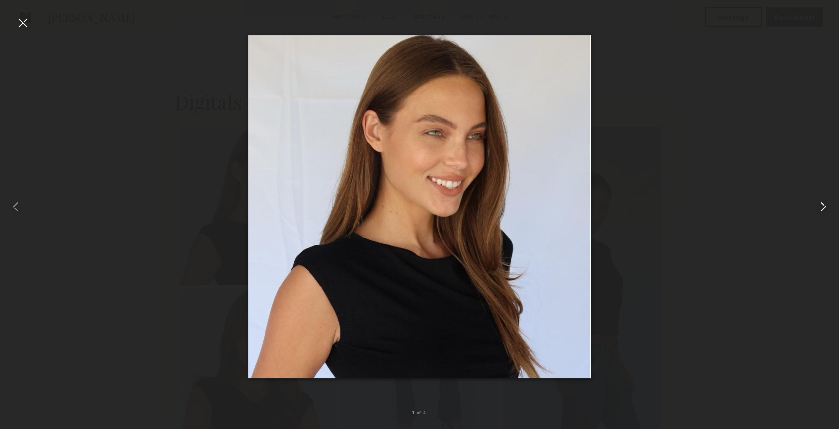
click at [818, 206] on common-icon at bounding box center [824, 207] width 16 height 16
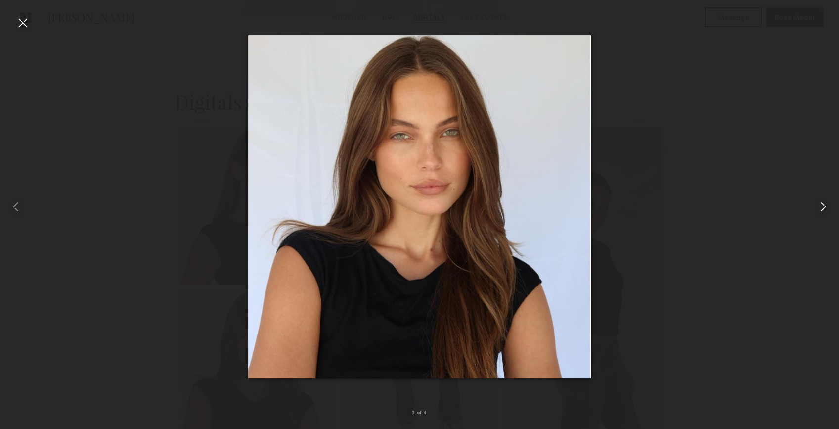
click at [818, 206] on common-icon at bounding box center [824, 207] width 16 height 16
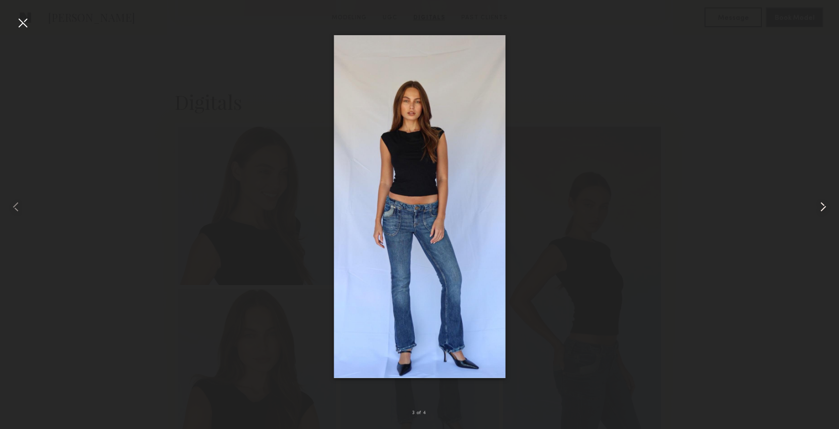
click at [818, 206] on common-icon at bounding box center [824, 207] width 16 height 16
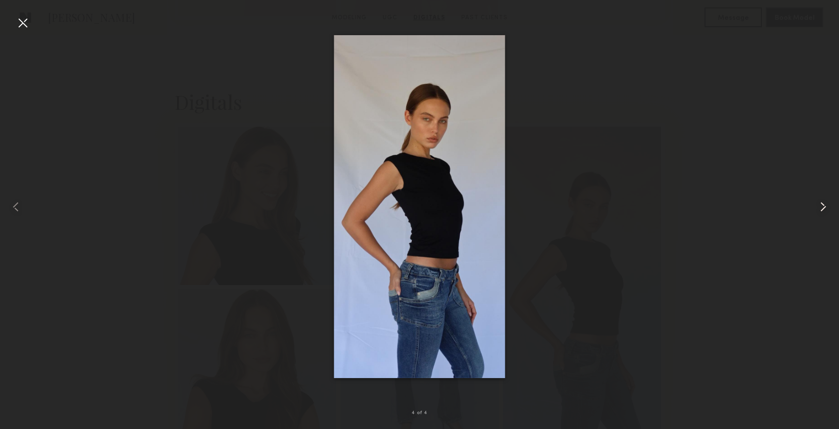
click at [818, 206] on common-icon at bounding box center [824, 207] width 16 height 16
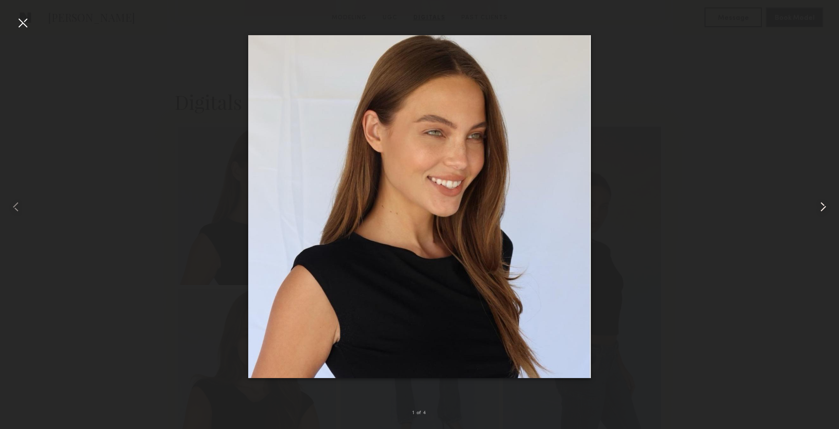
click at [818, 206] on common-icon at bounding box center [824, 207] width 16 height 16
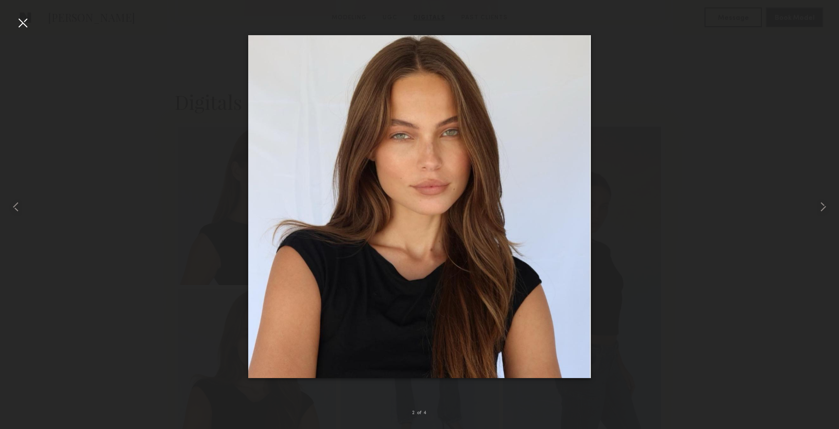
click at [22, 20] on div at bounding box center [23, 23] width 16 height 16
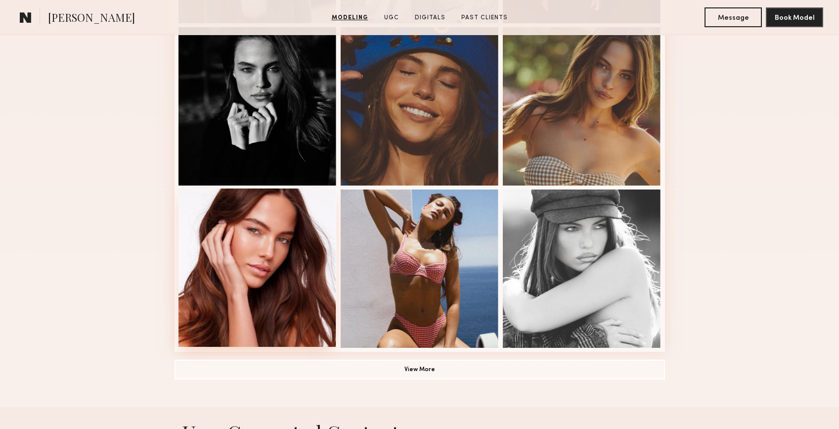
scroll to position [40, 0]
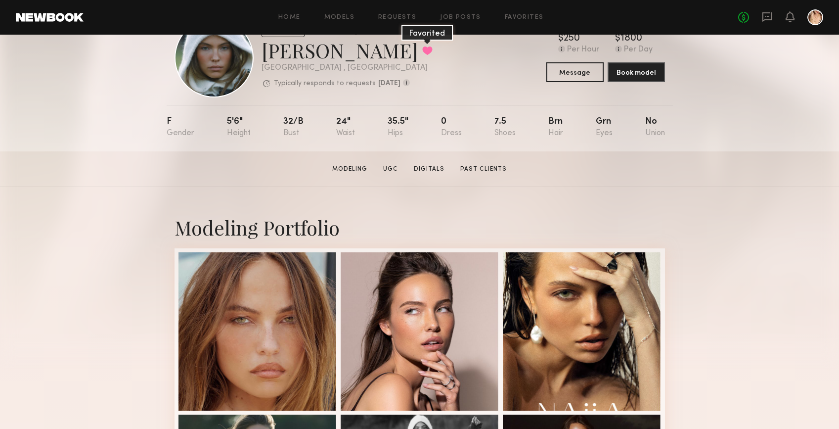
click at [422, 51] on button at bounding box center [427, 50] width 10 height 9
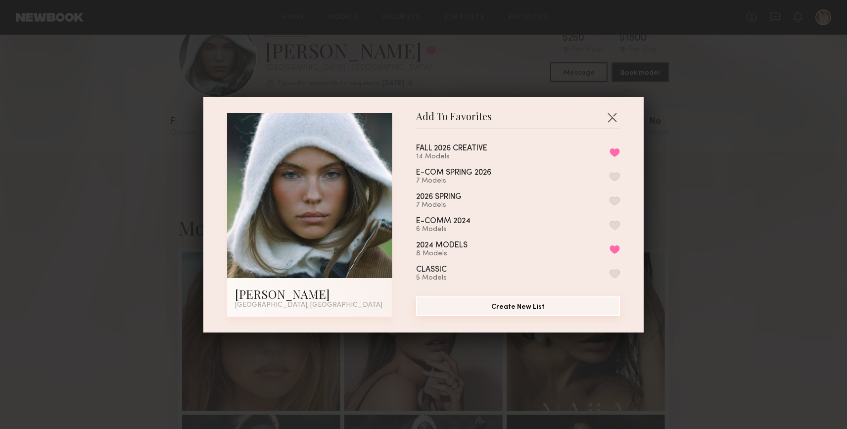
click at [538, 302] on button "Create New List" at bounding box center [518, 306] width 204 height 20
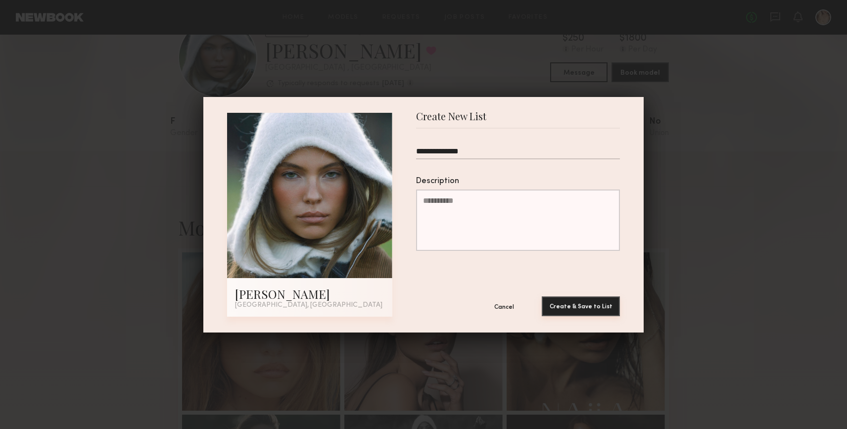
type input "**********"
click at [551, 308] on button "Create & Save to List" at bounding box center [581, 306] width 78 height 20
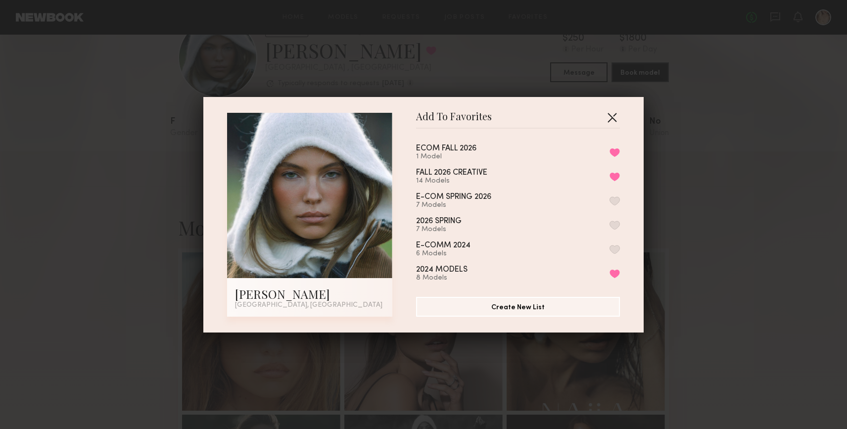
click at [613, 114] on button "button" at bounding box center [612, 117] width 16 height 16
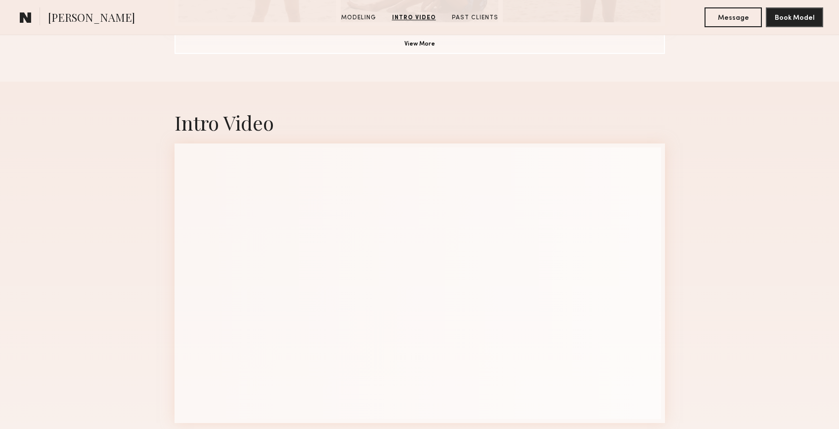
scroll to position [917, 0]
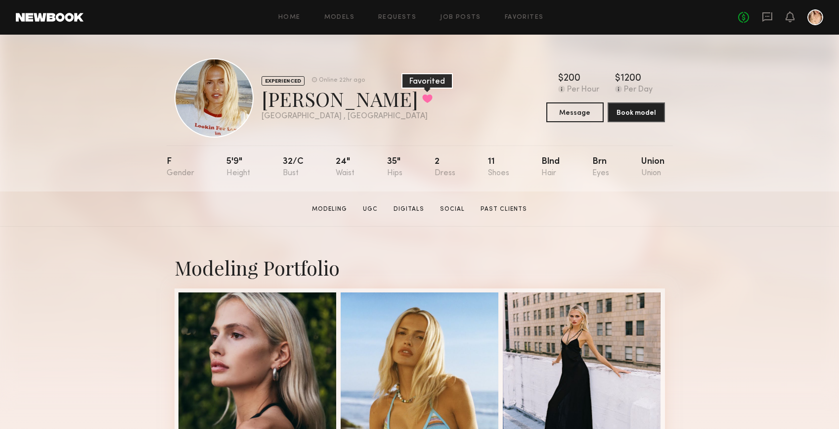
click at [422, 98] on button at bounding box center [427, 98] width 10 height 9
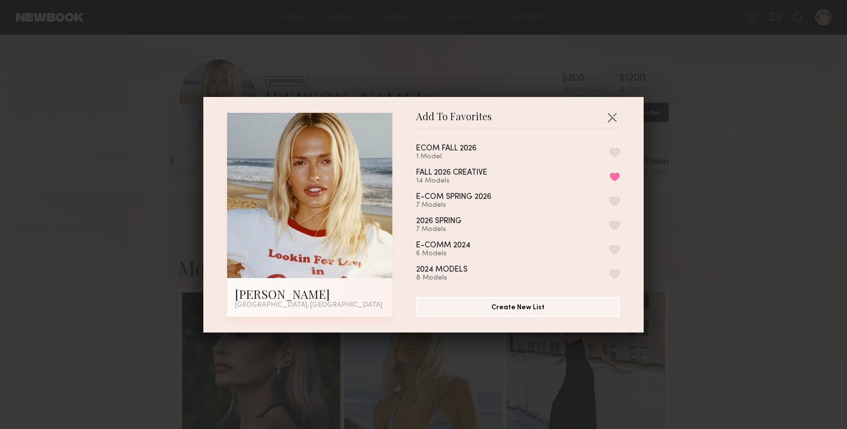
click at [609, 150] on button "button" at bounding box center [614, 152] width 10 height 9
click at [545, 306] on button "Create New List" at bounding box center [518, 306] width 204 height 20
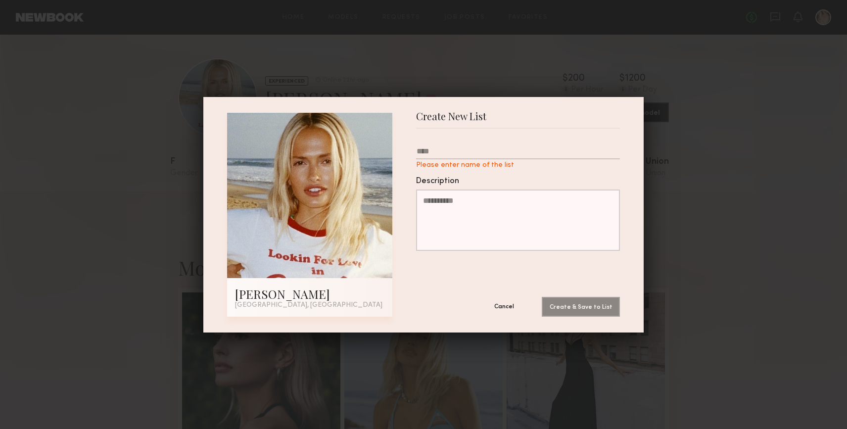
click at [510, 303] on button "Cancel" at bounding box center [503, 306] width 59 height 20
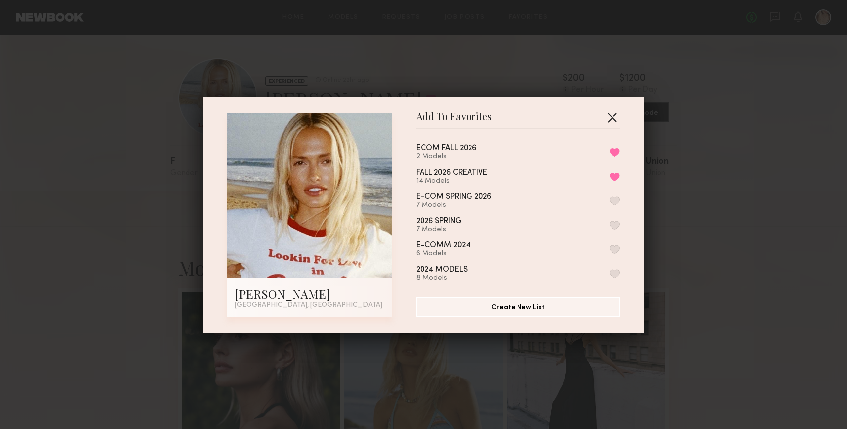
click at [605, 112] on button "button" at bounding box center [612, 117] width 16 height 16
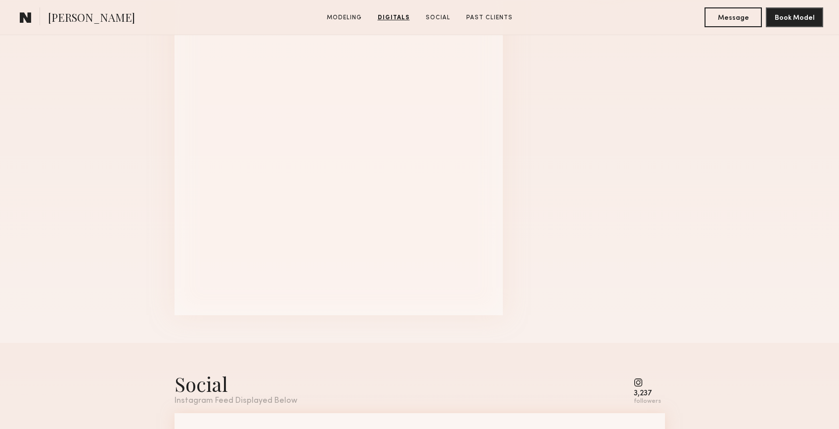
scroll to position [973, 0]
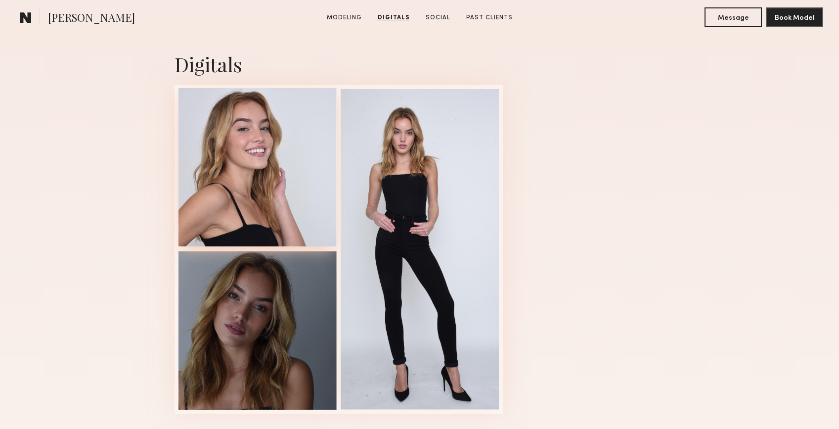
click at [270, 177] on div at bounding box center [258, 167] width 158 height 158
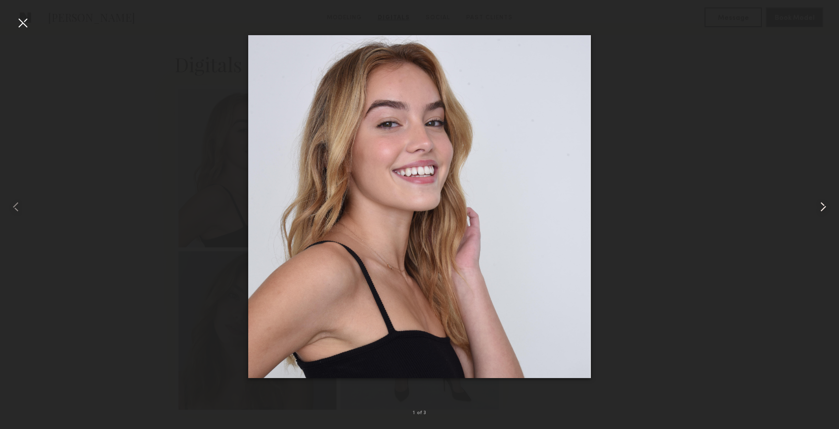
click at [827, 206] on common-icon at bounding box center [824, 207] width 16 height 16
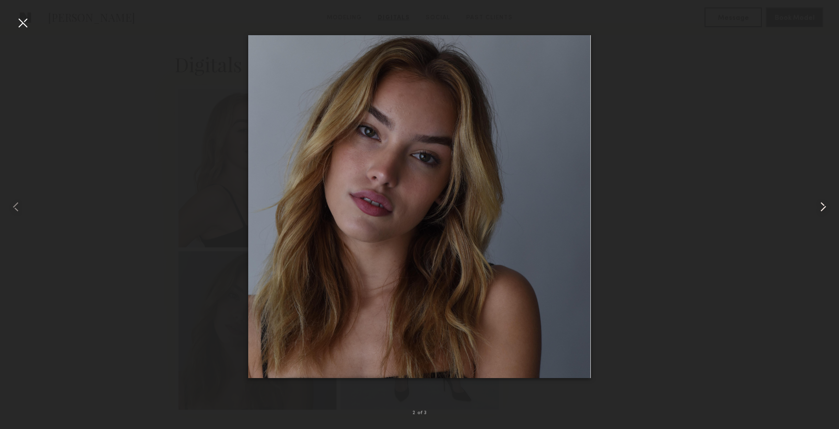
click at [827, 206] on common-icon at bounding box center [824, 207] width 16 height 16
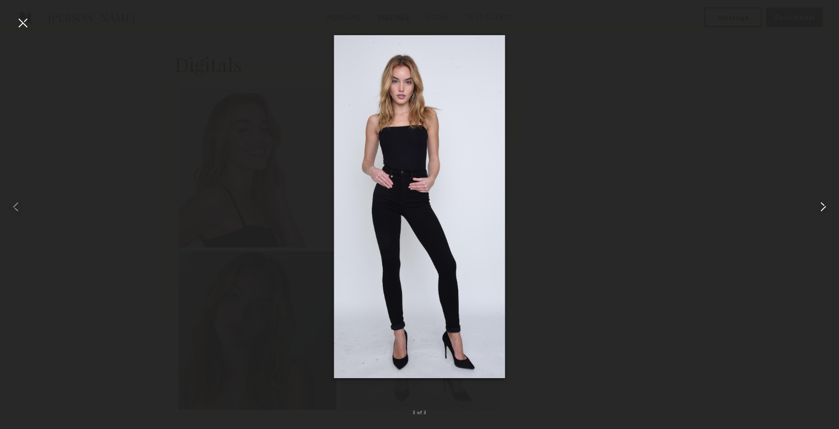
click at [827, 206] on common-icon at bounding box center [824, 207] width 16 height 16
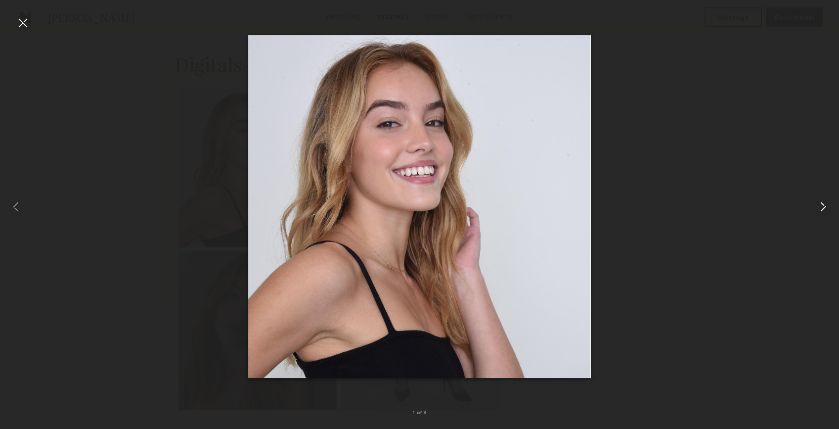
click at [827, 206] on common-icon at bounding box center [824, 207] width 16 height 16
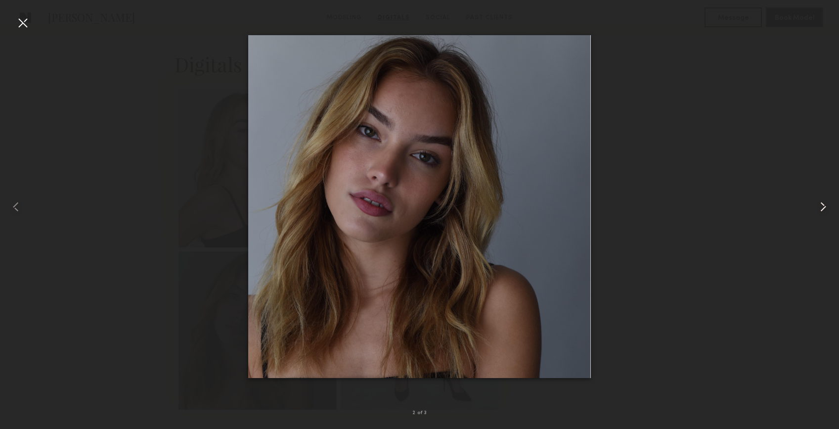
click at [827, 206] on common-icon at bounding box center [824, 207] width 16 height 16
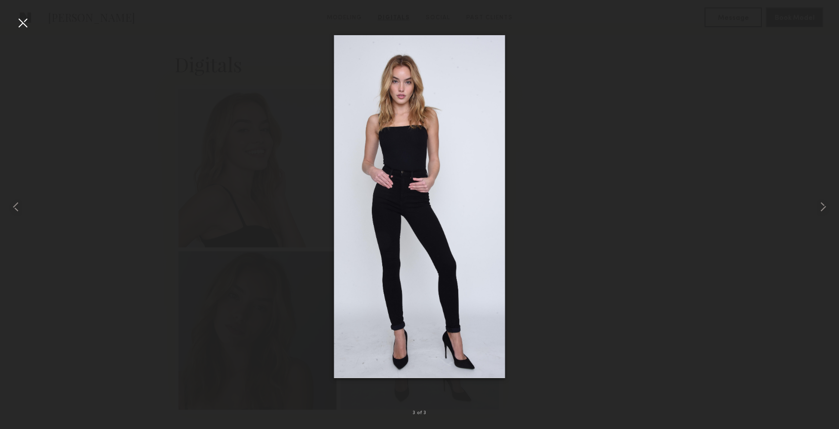
click at [20, 24] on div at bounding box center [23, 23] width 16 height 16
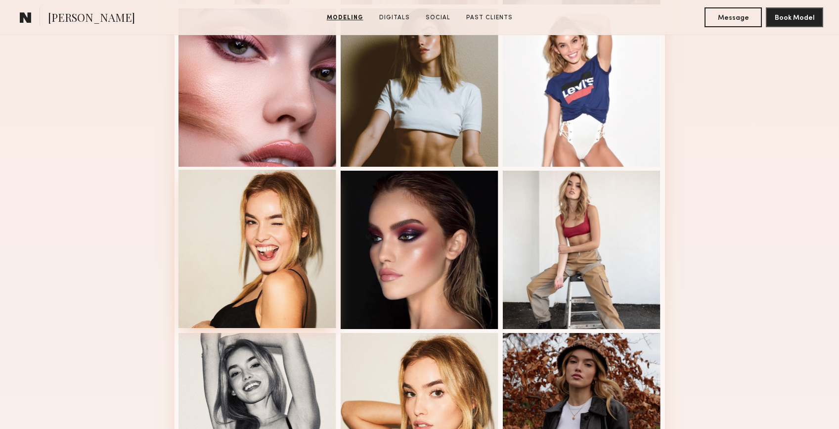
scroll to position [0, 0]
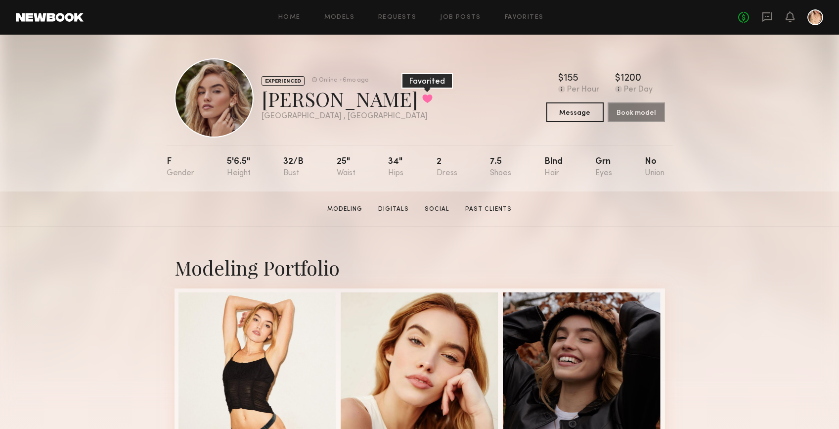
click at [422, 98] on button at bounding box center [427, 98] width 10 height 9
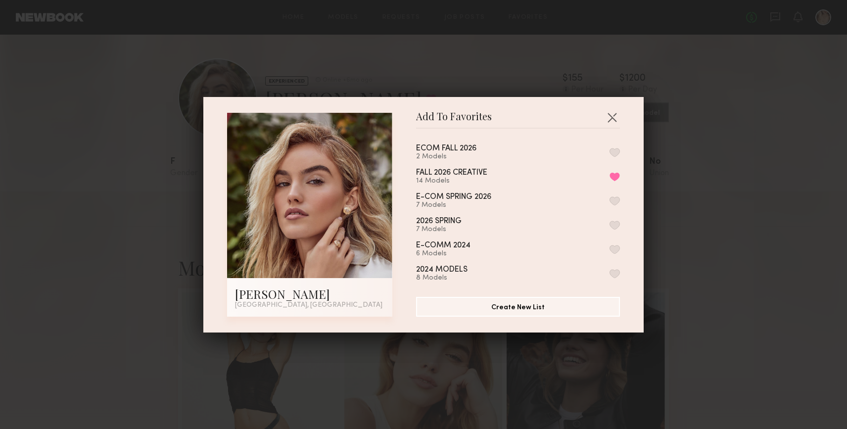
click at [609, 149] on button "button" at bounding box center [614, 152] width 10 height 9
click at [612, 116] on button "button" at bounding box center [612, 117] width 16 height 16
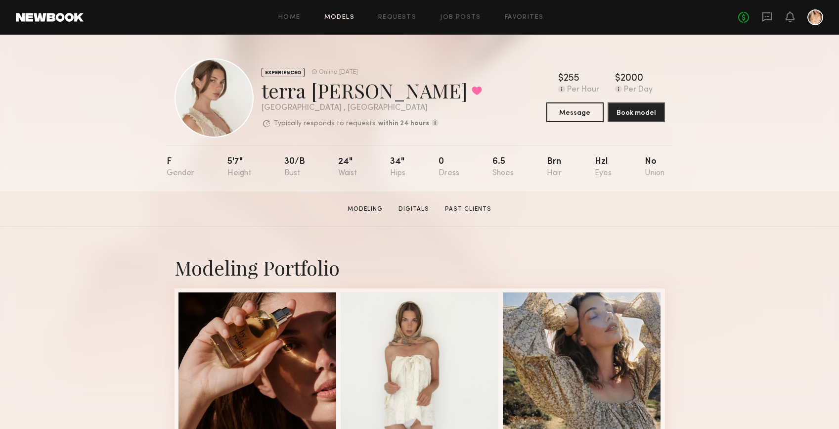
click at [345, 17] on link "Models" at bounding box center [339, 17] width 30 height 6
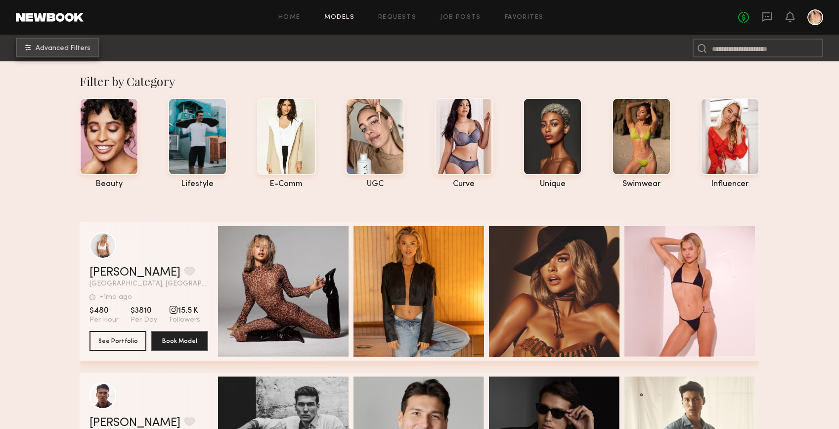
click at [49, 50] on span "Advanced Filters" at bounding box center [63, 48] width 55 height 7
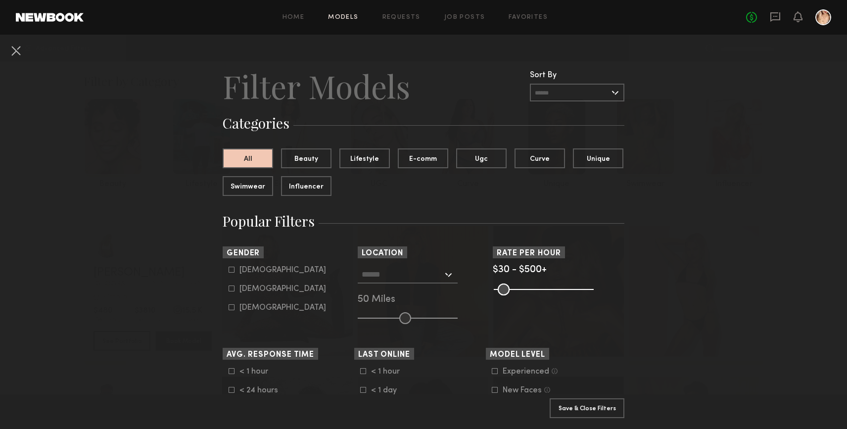
click at [446, 275] on div at bounding box center [408, 275] width 100 height 18
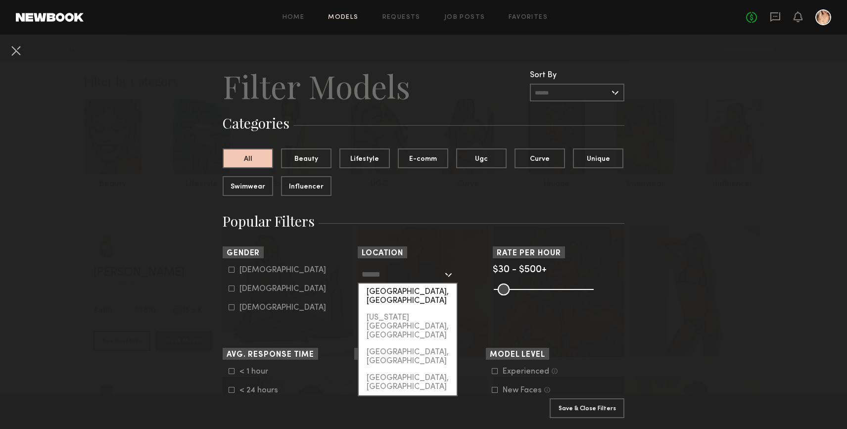
click at [434, 290] on div "[GEOGRAPHIC_DATA], [GEOGRAPHIC_DATA]" at bounding box center [408, 296] width 98 height 26
type input "**********"
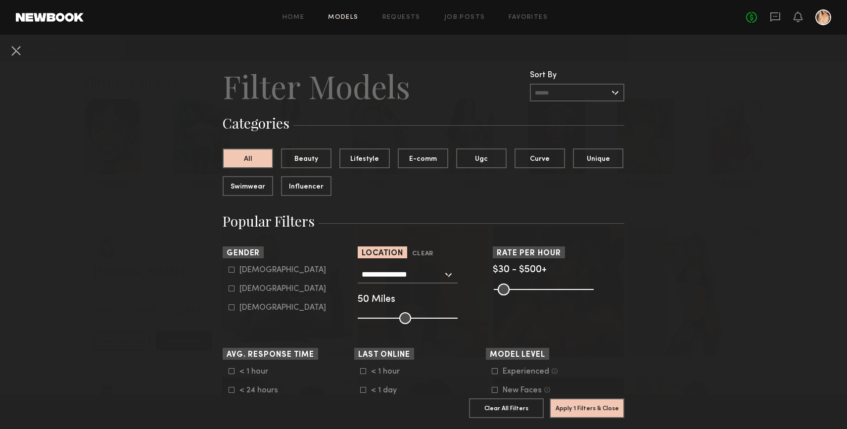
click at [257, 287] on div "Female" at bounding box center [282, 289] width 87 height 6
type input "**"
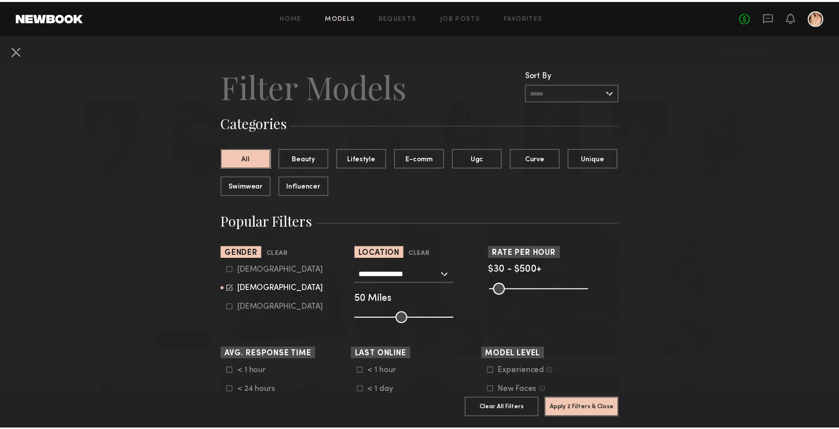
scroll to position [79, 0]
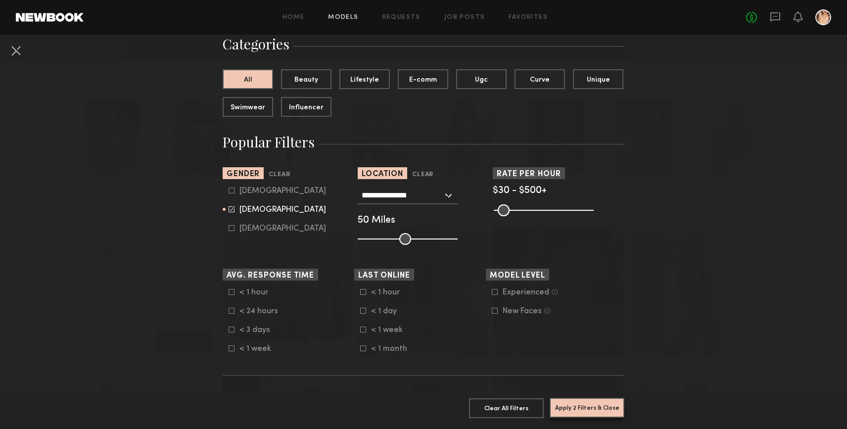
click at [599, 400] on button "Apply 2 Filters & Close" at bounding box center [586, 408] width 75 height 20
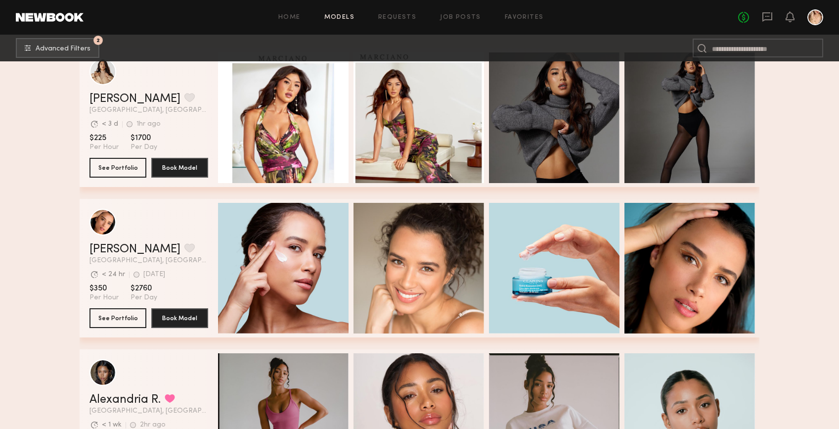
scroll to position [1302, 0]
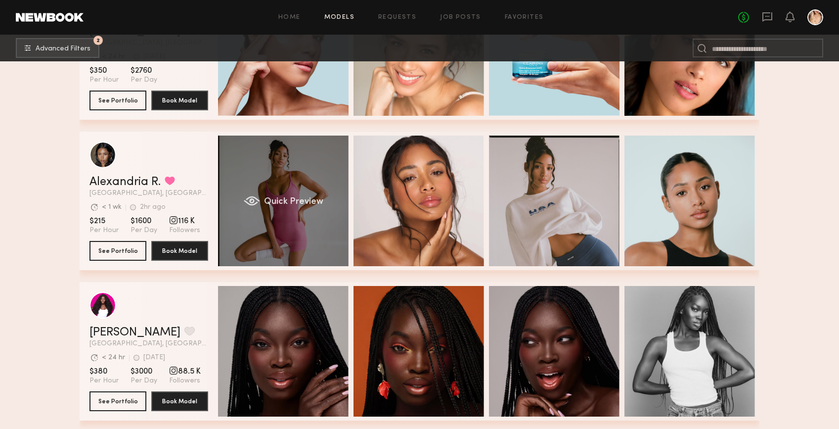
click at [276, 235] on div "Quick Preview" at bounding box center [283, 201] width 131 height 131
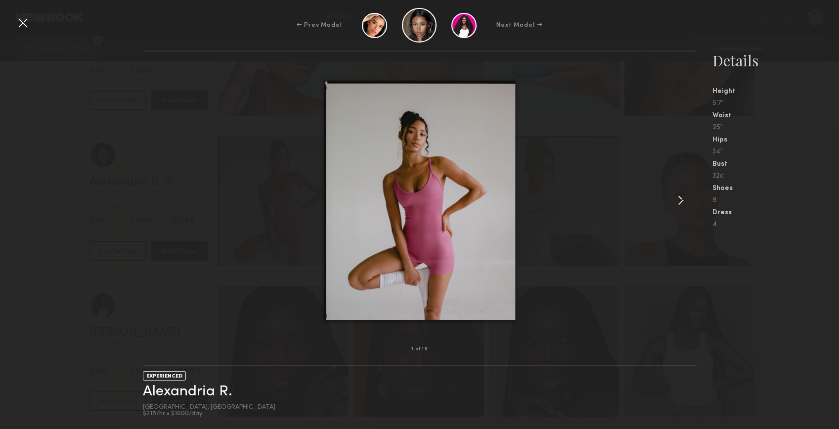
click at [682, 195] on common-icon at bounding box center [681, 200] width 16 height 16
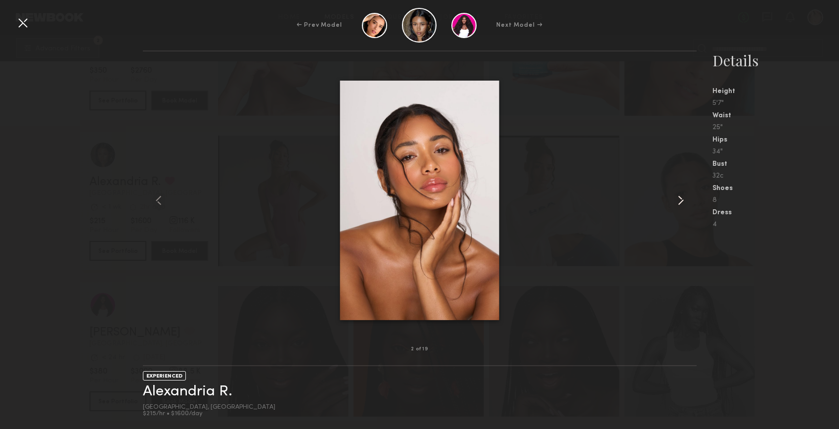
click at [682, 195] on common-icon at bounding box center [681, 200] width 16 height 16
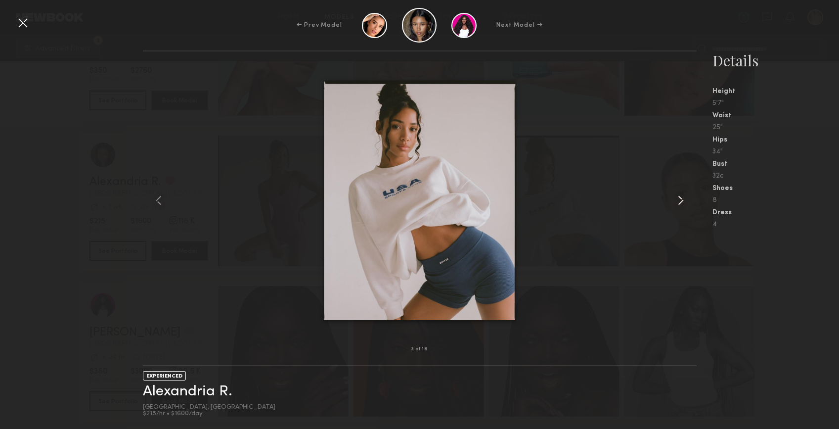
click at [682, 195] on common-icon at bounding box center [681, 200] width 16 height 16
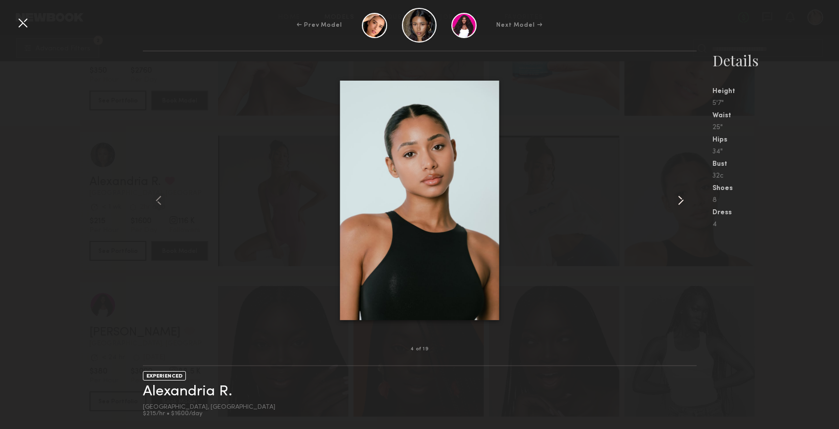
click at [682, 195] on common-icon at bounding box center [681, 200] width 16 height 16
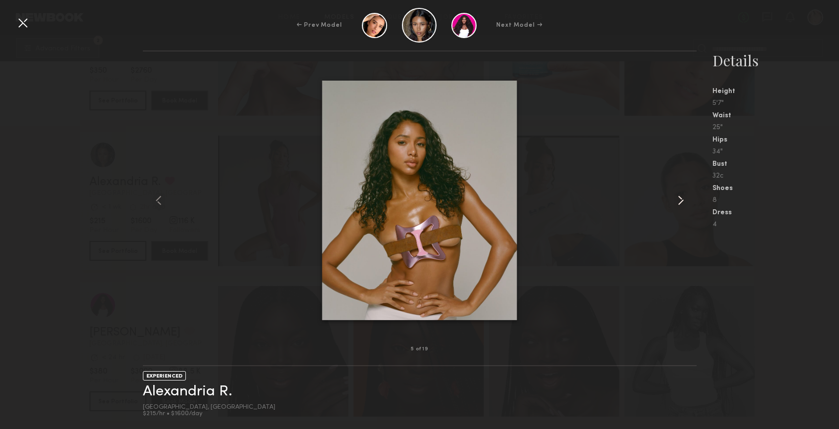
click at [682, 195] on common-icon at bounding box center [681, 200] width 16 height 16
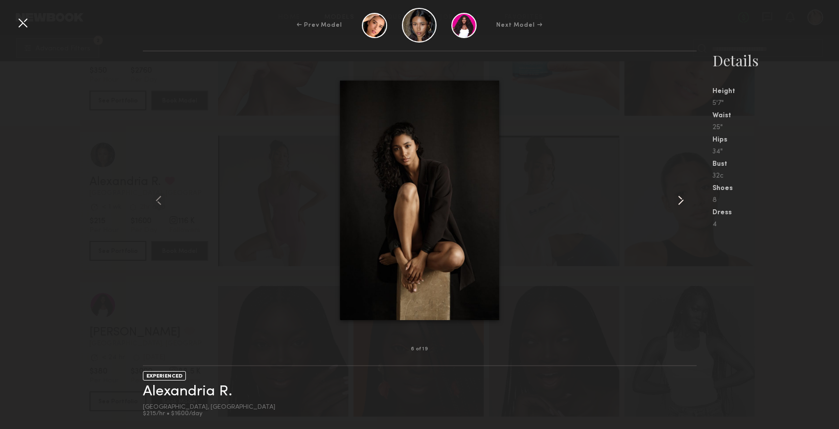
click at [682, 195] on common-icon at bounding box center [681, 200] width 16 height 16
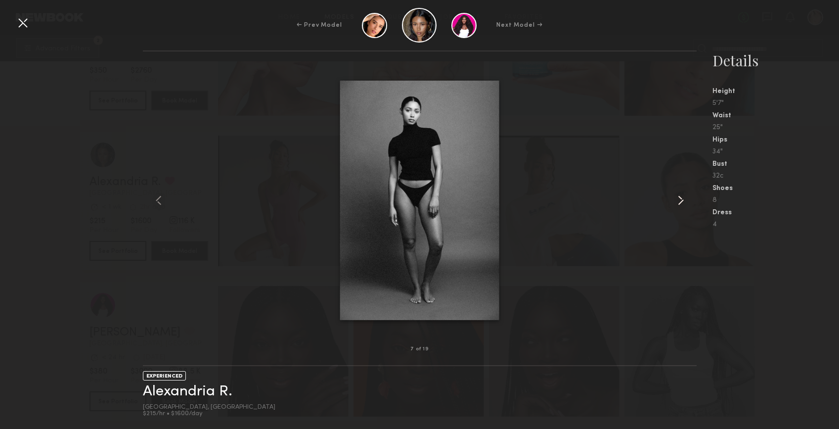
click at [682, 195] on common-icon at bounding box center [681, 200] width 16 height 16
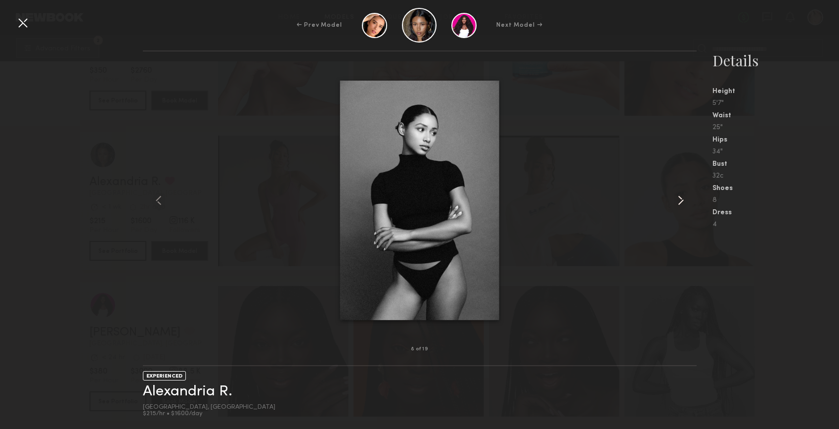
click at [682, 195] on common-icon at bounding box center [681, 200] width 16 height 16
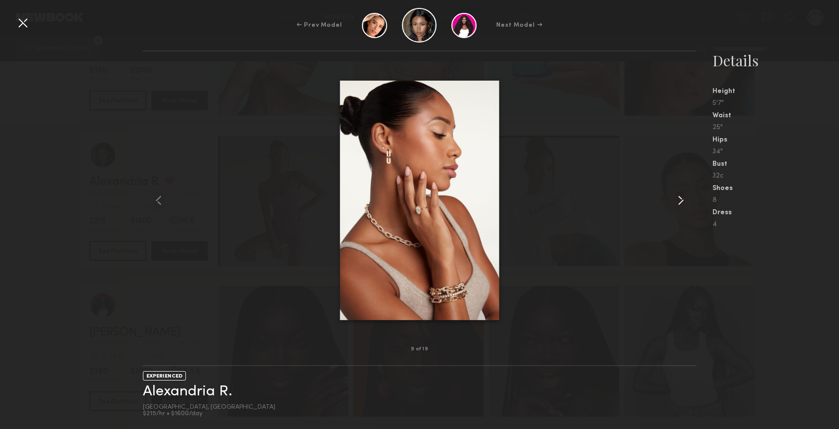
click at [682, 195] on common-icon at bounding box center [681, 200] width 16 height 16
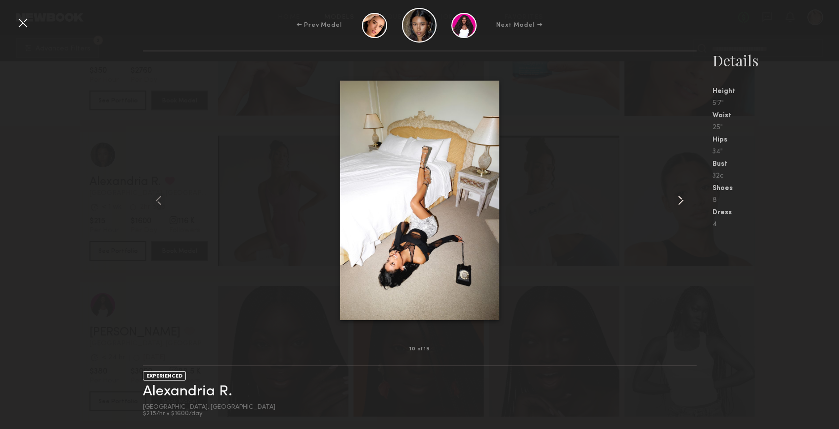
click at [682, 195] on common-icon at bounding box center [681, 200] width 16 height 16
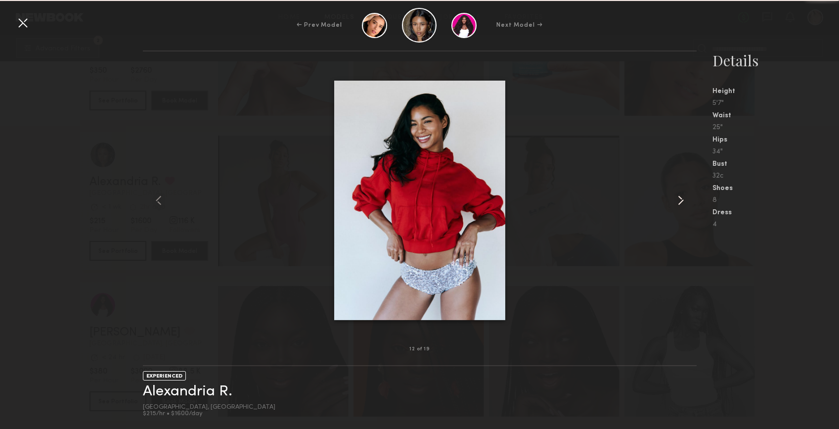
click at [682, 195] on common-icon at bounding box center [681, 200] width 16 height 16
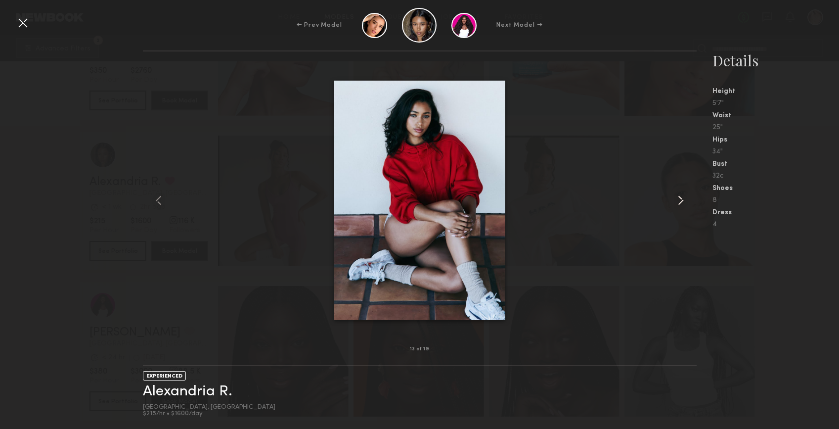
click at [682, 195] on common-icon at bounding box center [681, 200] width 16 height 16
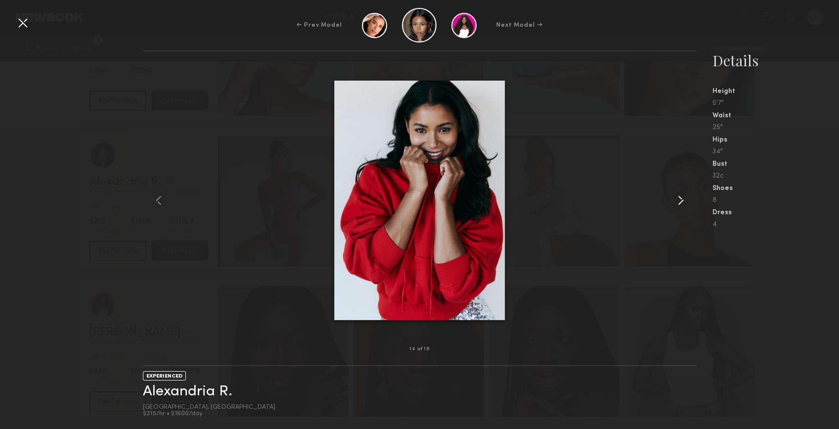
click at [682, 195] on common-icon at bounding box center [681, 200] width 16 height 16
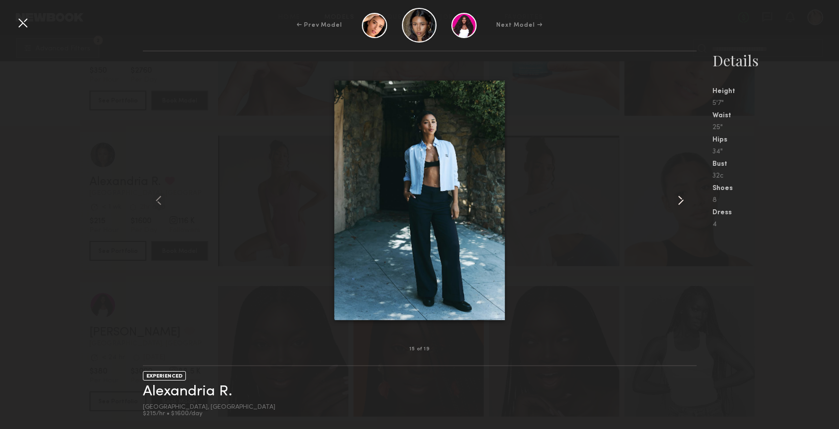
click at [682, 195] on common-icon at bounding box center [681, 200] width 16 height 16
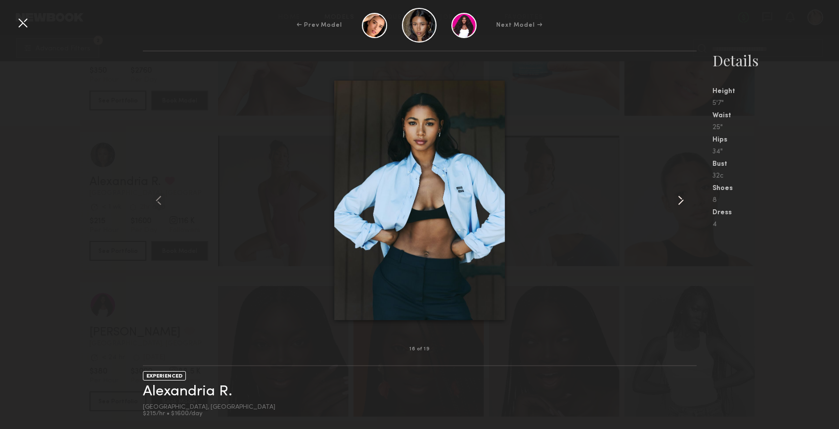
click at [682, 195] on common-icon at bounding box center [681, 200] width 16 height 16
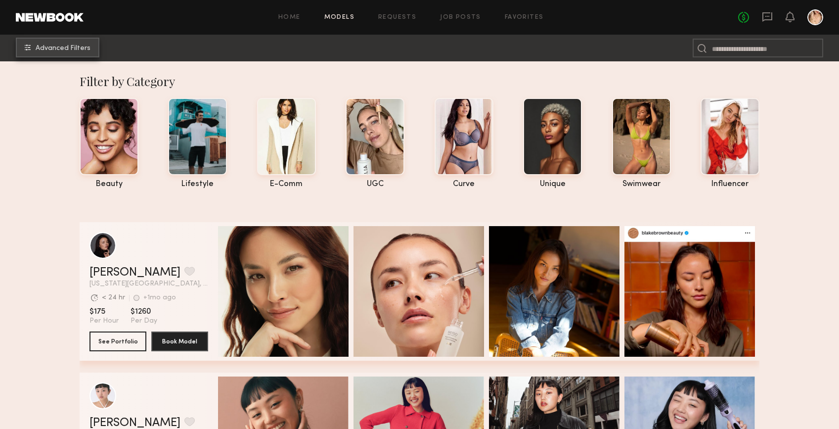
click at [62, 45] on span "Advanced Filters" at bounding box center [63, 48] width 55 height 7
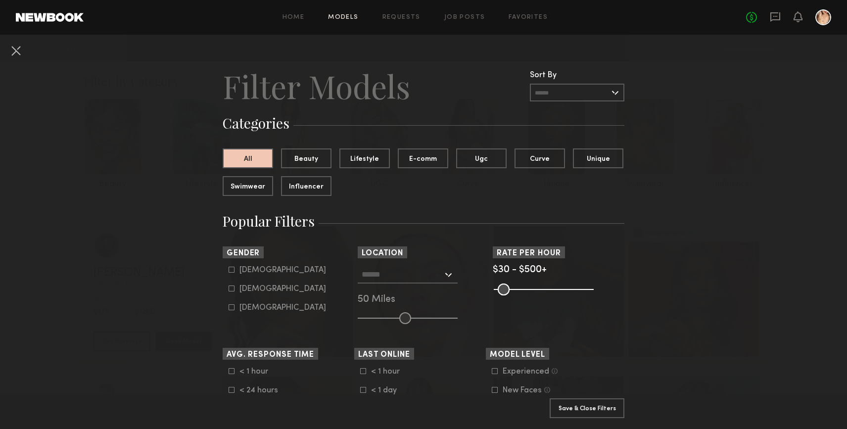
click at [447, 274] on div at bounding box center [408, 275] width 100 height 18
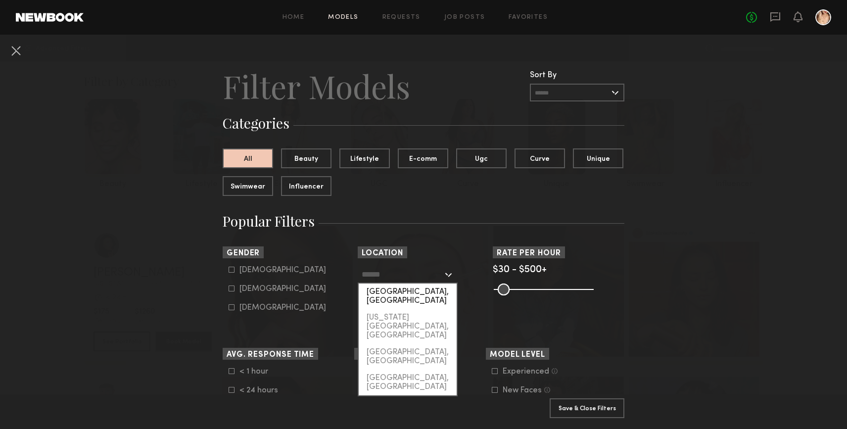
click at [440, 291] on div "Los Angeles, CA" at bounding box center [408, 296] width 98 height 26
type input "**********"
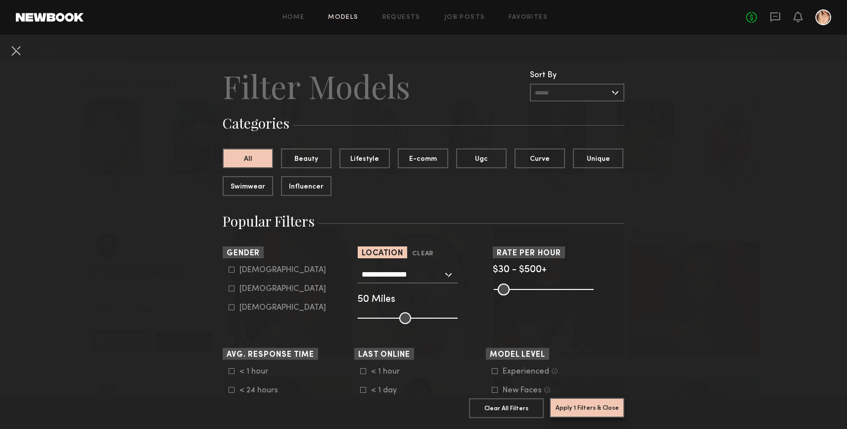
click at [572, 404] on button "Apply 1 Filters & Close" at bounding box center [586, 408] width 75 height 20
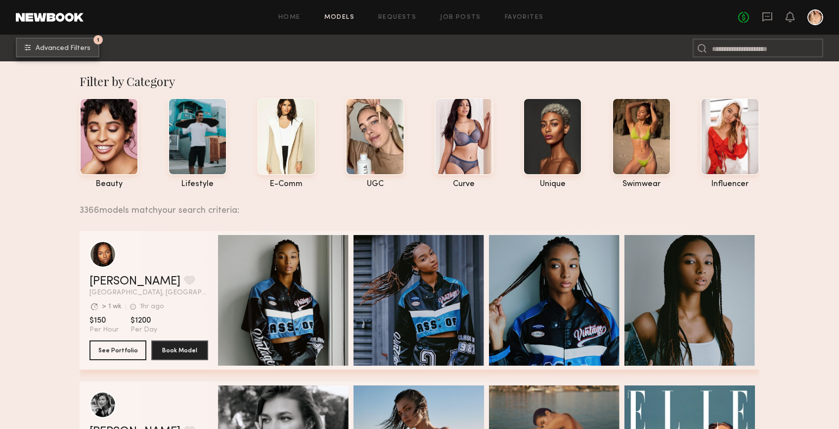
click at [66, 47] on span "Advanced Filters" at bounding box center [63, 48] width 55 height 7
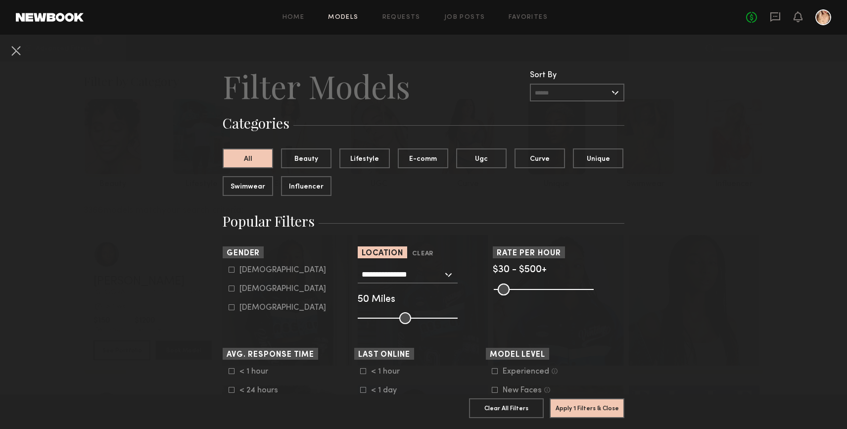
click at [229, 290] on icon at bounding box center [231, 288] width 6 height 6
type input "**"
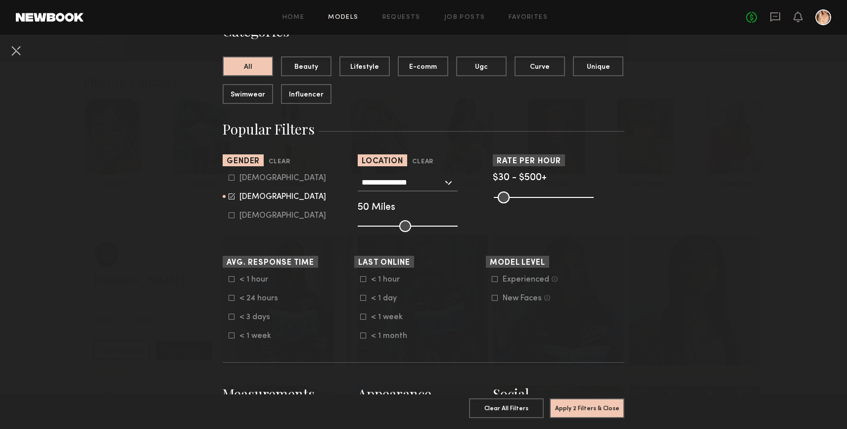
click at [228, 337] on icon at bounding box center [231, 335] width 6 height 6
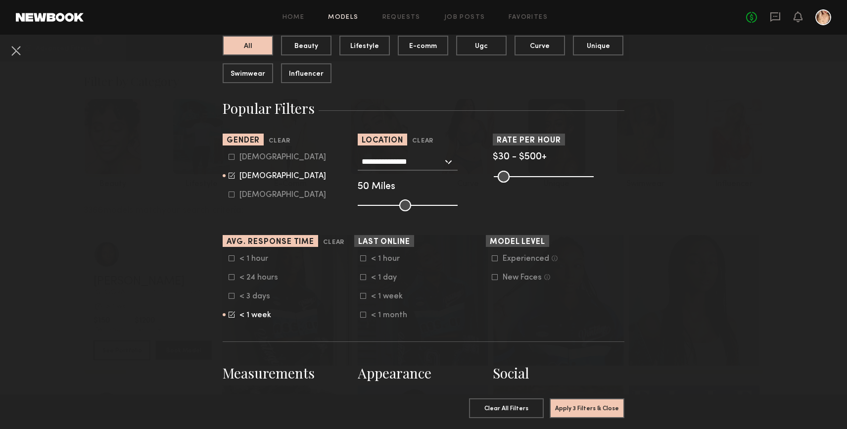
scroll to position [194, 0]
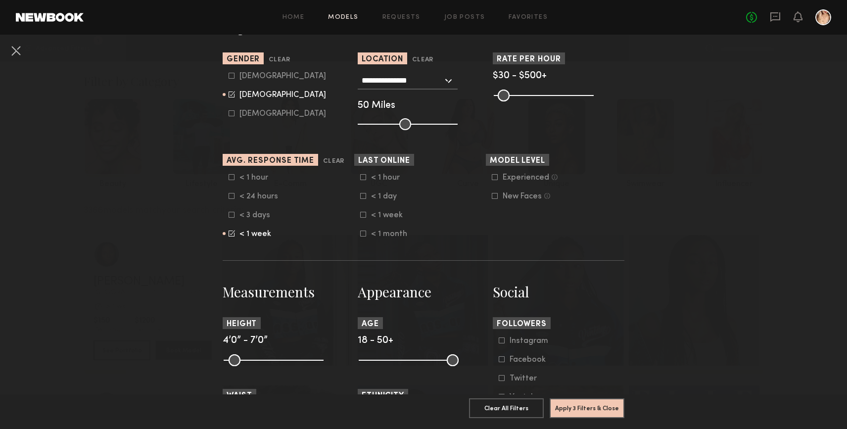
click at [360, 215] on icon at bounding box center [363, 215] width 6 height 6
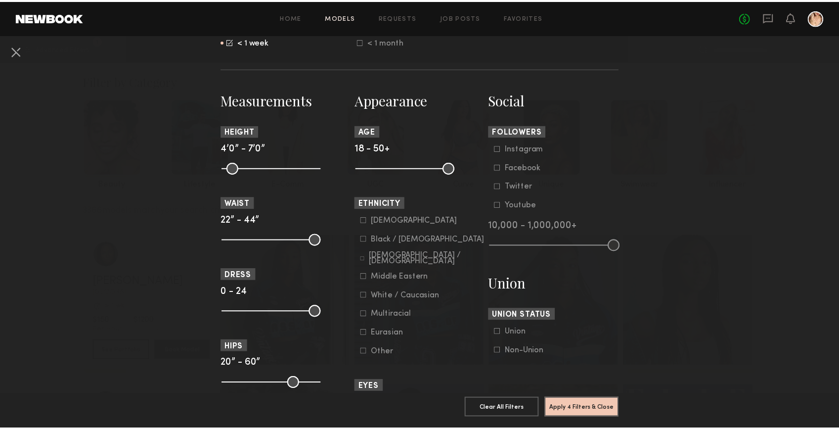
scroll to position [432, 0]
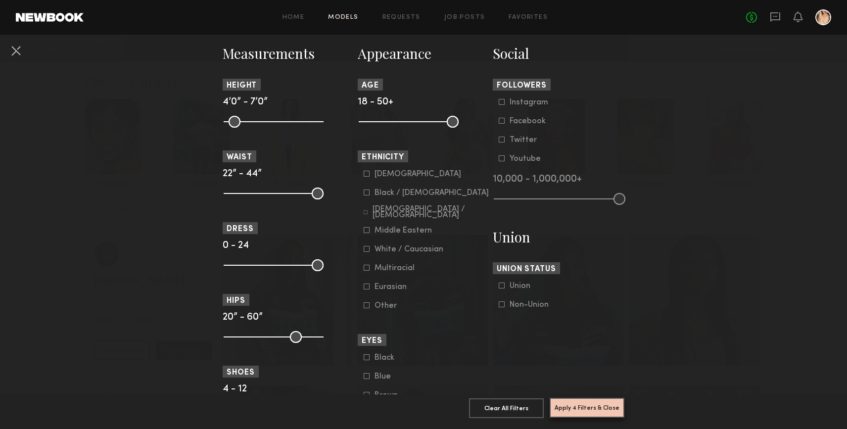
click at [574, 400] on button "Apply 4 Filters & Close" at bounding box center [586, 408] width 75 height 20
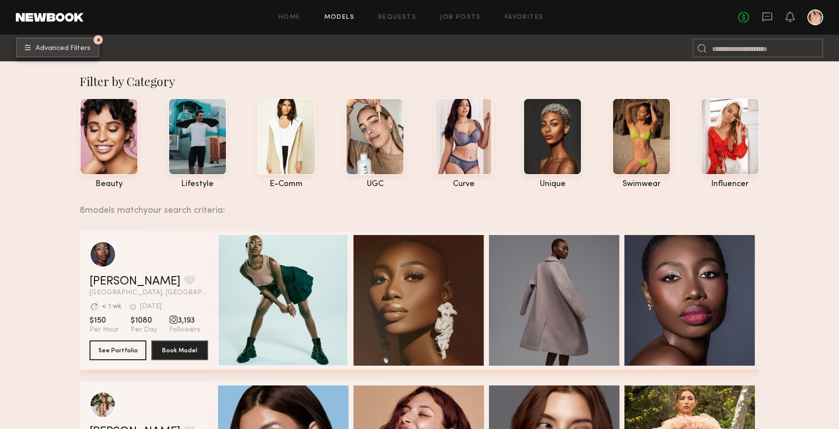
click at [56, 42] on button "4 Advanced Filters" at bounding box center [58, 48] width 84 height 20
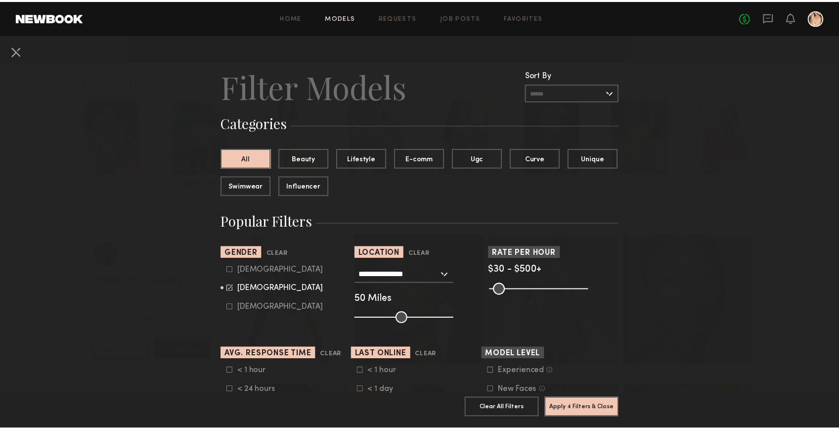
scroll to position [210, 0]
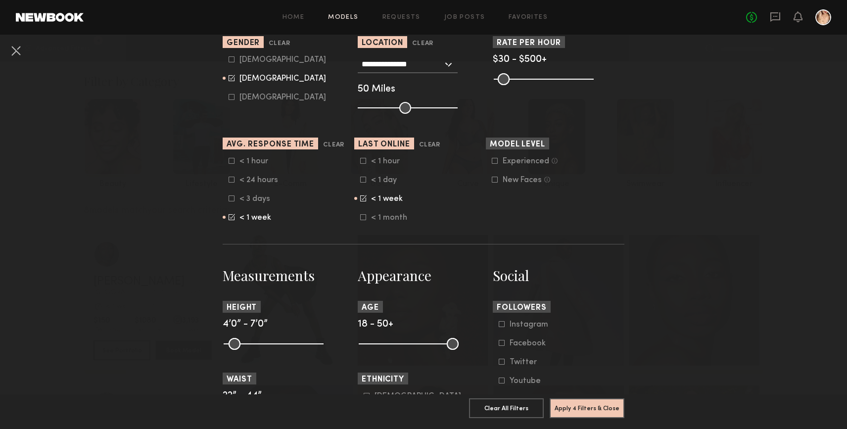
click at [231, 215] on icon at bounding box center [231, 217] width 6 height 6
click at [361, 196] on icon at bounding box center [363, 198] width 6 height 6
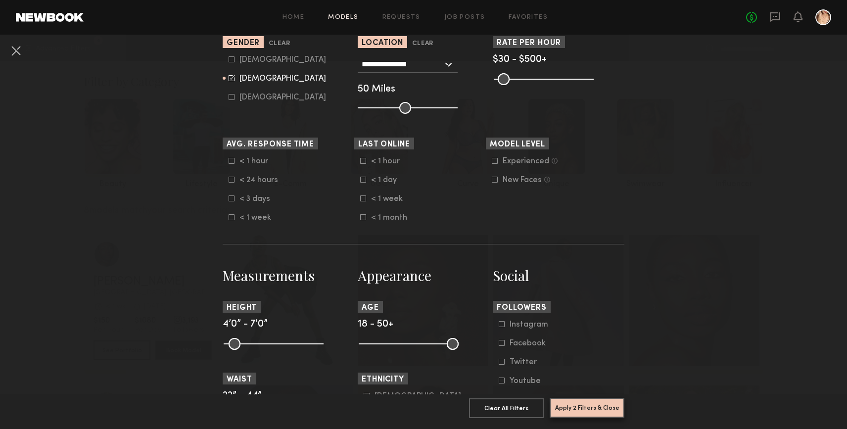
click at [589, 406] on button "Apply 2 Filters & Close" at bounding box center [586, 408] width 75 height 20
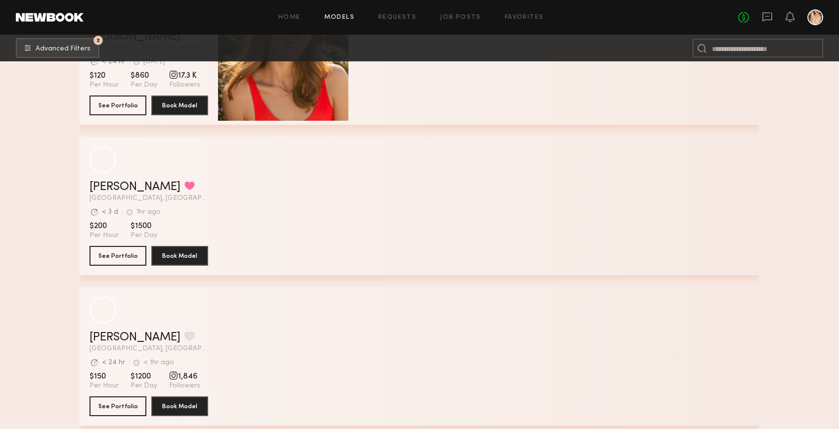
scroll to position [488, 0]
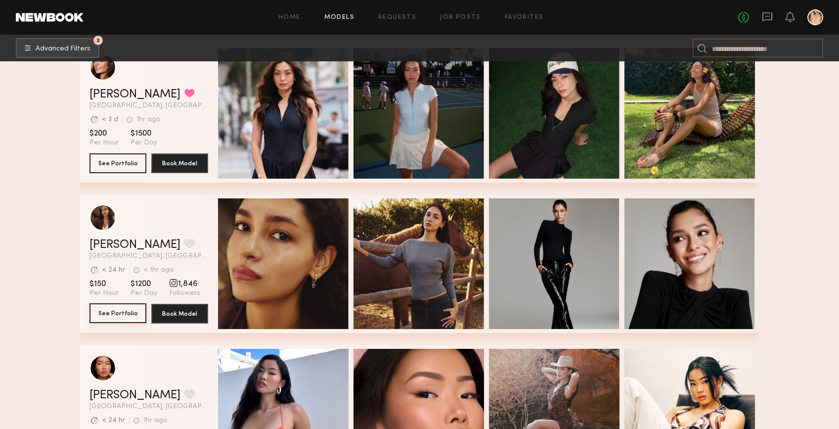
click at [134, 310] on button "See Portfolio" at bounding box center [118, 313] width 57 height 20
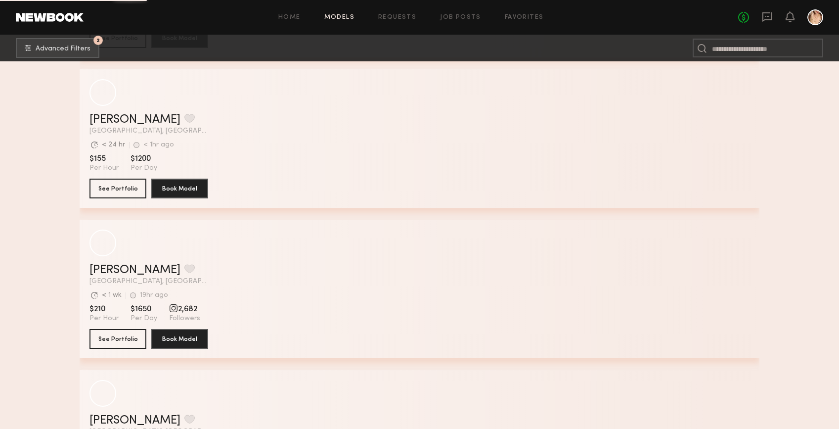
scroll to position [3386, 0]
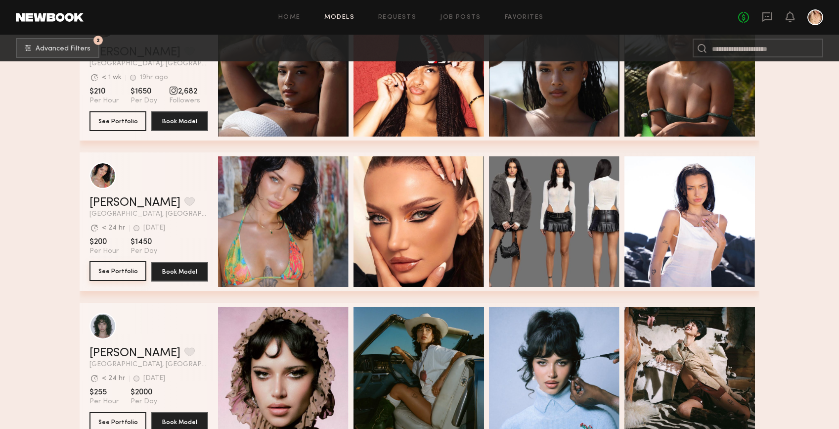
click at [139, 271] on button "See Portfolio" at bounding box center [118, 271] width 57 height 20
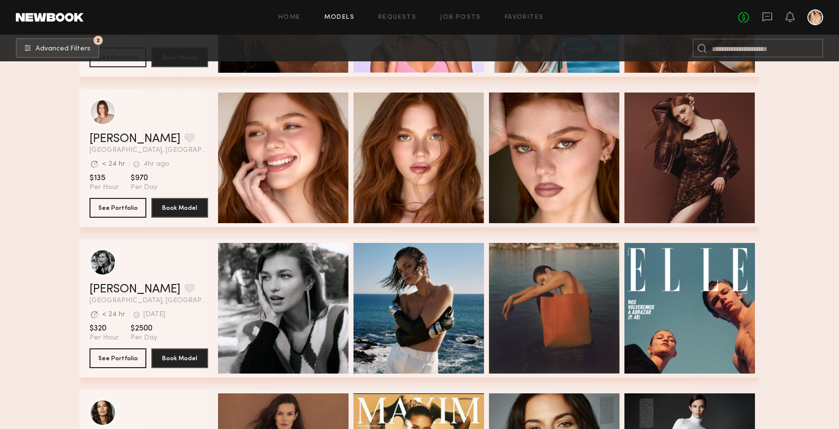
scroll to position [2576, 0]
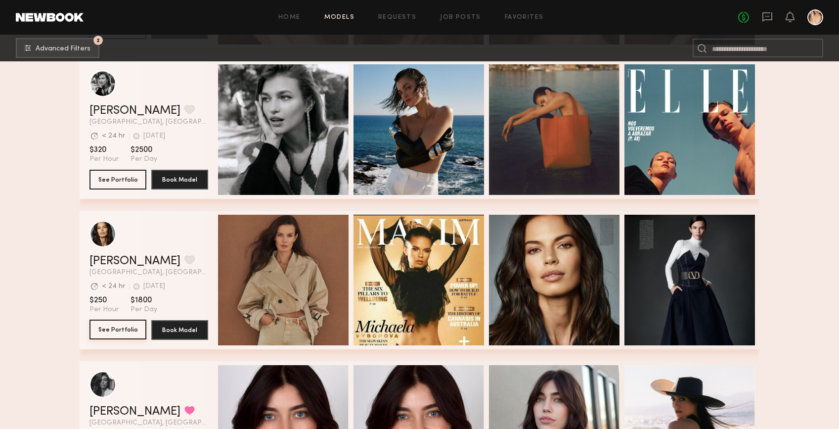
click at [128, 329] on button "See Portfolio" at bounding box center [118, 329] width 57 height 20
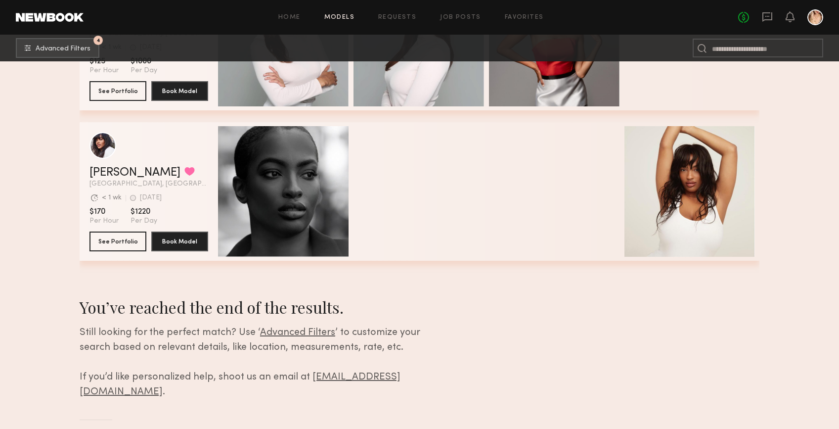
scroll to position [281, 0]
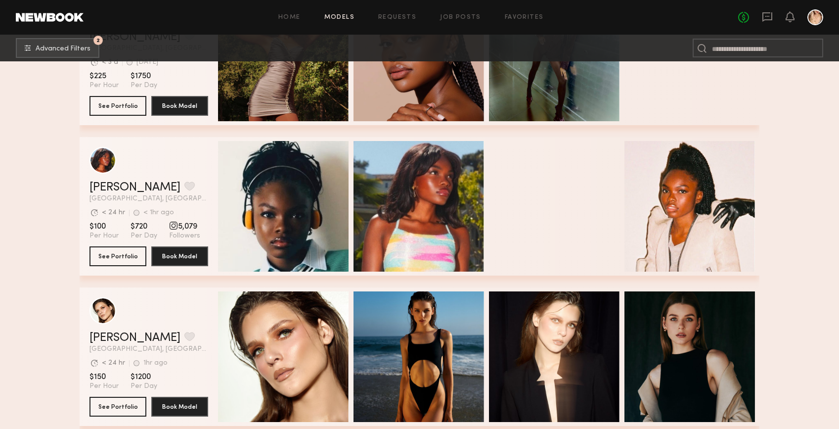
scroll to position [882, 0]
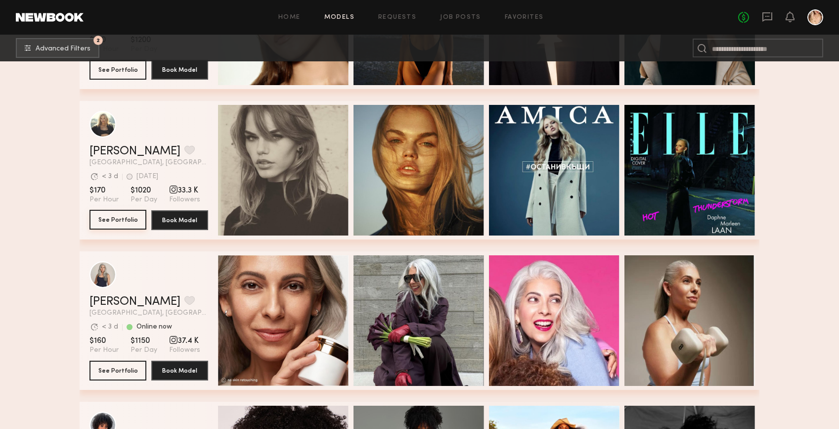
click at [113, 223] on button "See Portfolio" at bounding box center [118, 220] width 57 height 20
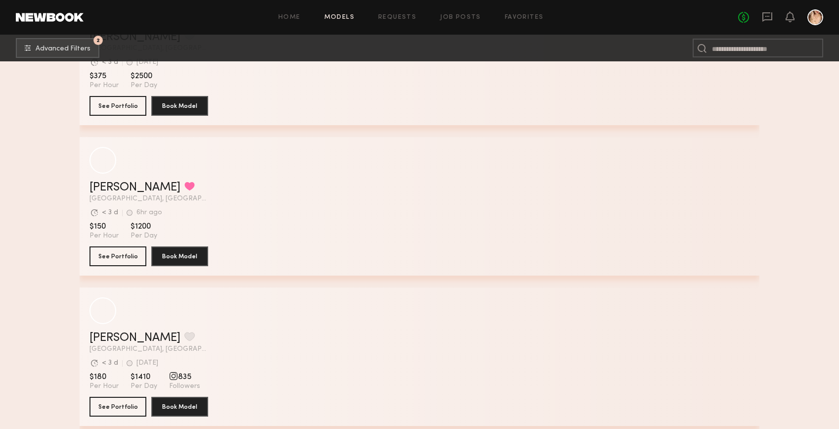
scroll to position [2408, 0]
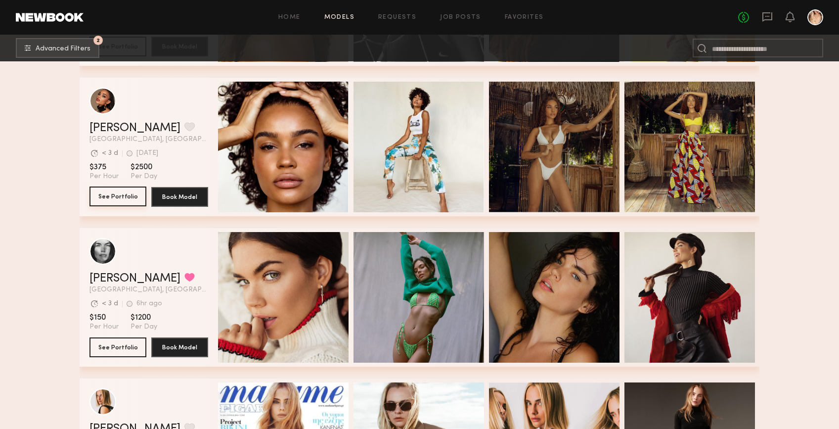
click at [116, 197] on button "See Portfolio" at bounding box center [118, 196] width 57 height 20
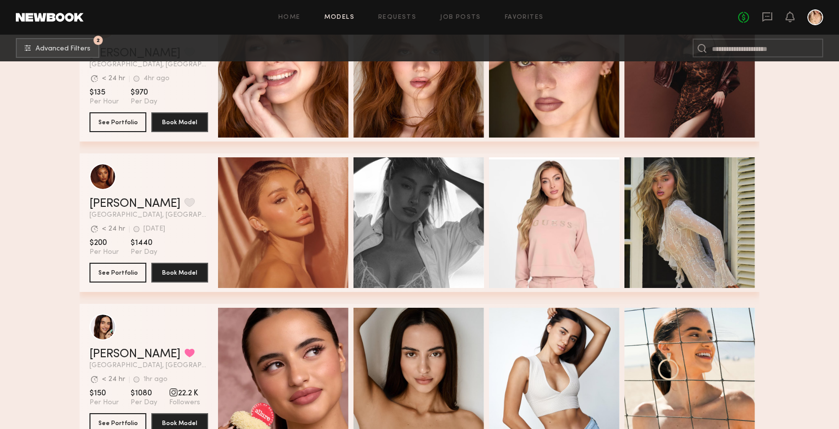
scroll to position [5546, 0]
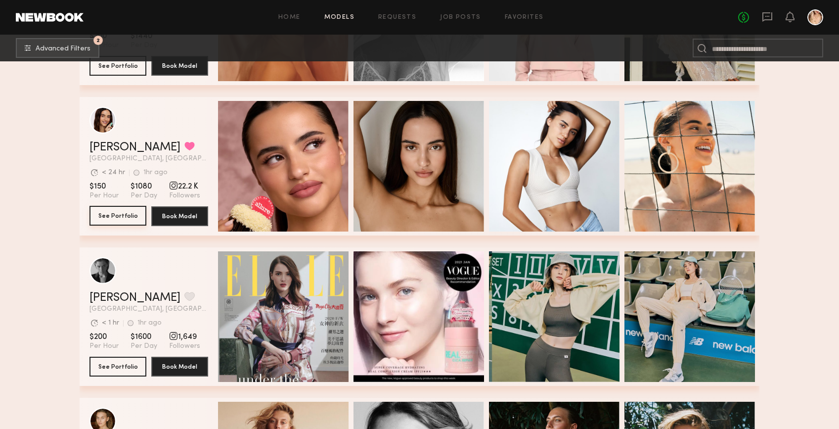
click at [112, 218] on button "See Portfolio" at bounding box center [118, 216] width 57 height 20
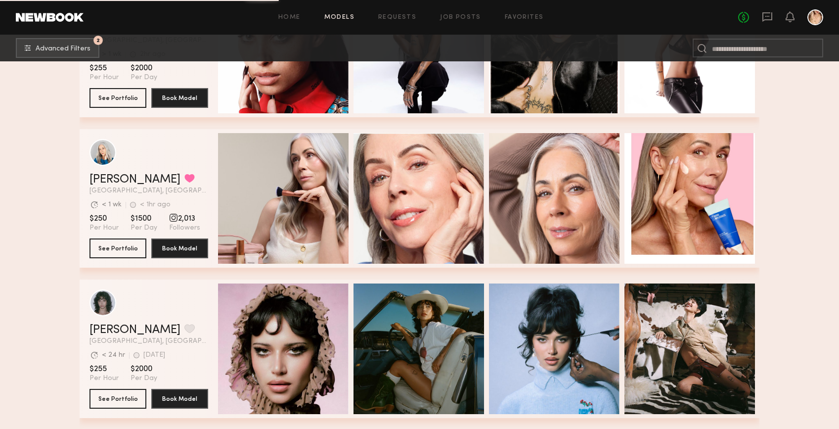
scroll to position [7044, 0]
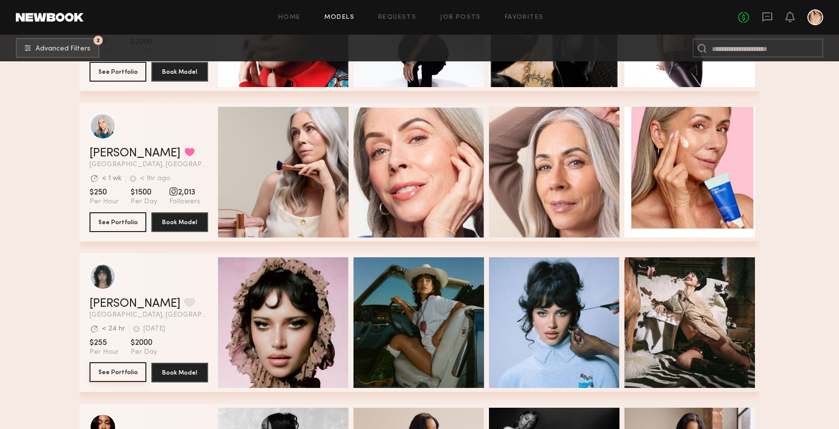
click at [112, 376] on button "See Portfolio" at bounding box center [118, 372] width 57 height 20
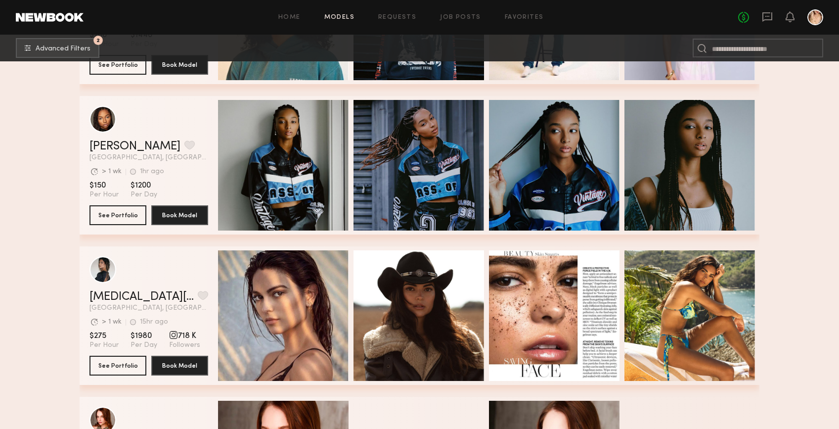
scroll to position [16760, 0]
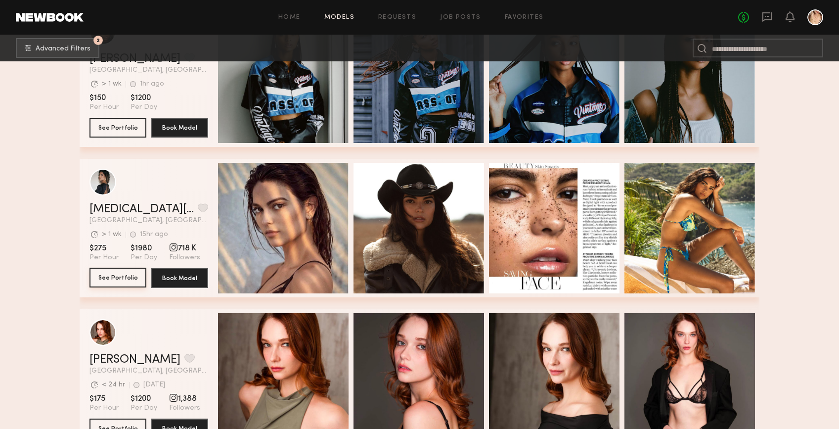
click at [114, 274] on button "See Portfolio" at bounding box center [118, 278] width 57 height 20
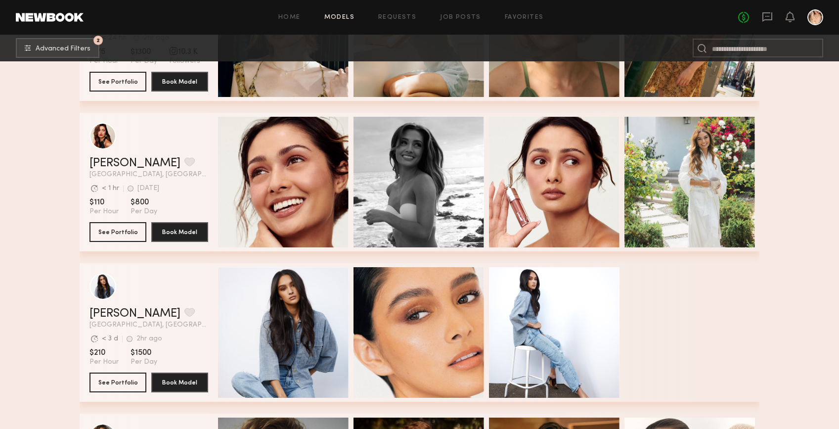
scroll to position [21923, 0]
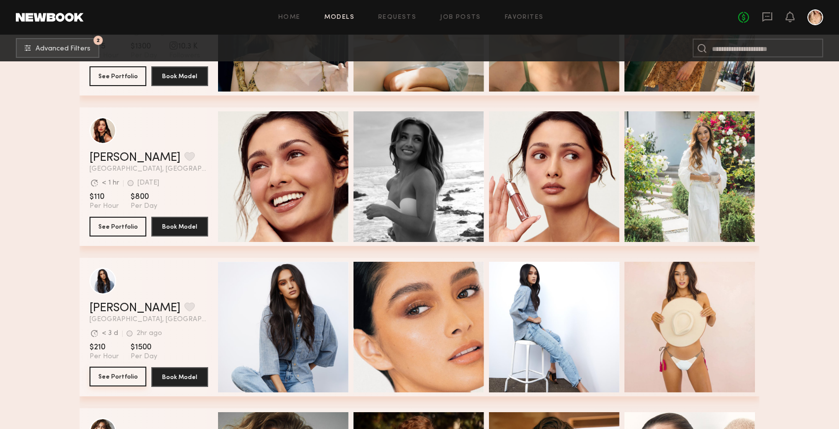
click at [129, 368] on button "See Portfolio" at bounding box center [118, 376] width 57 height 20
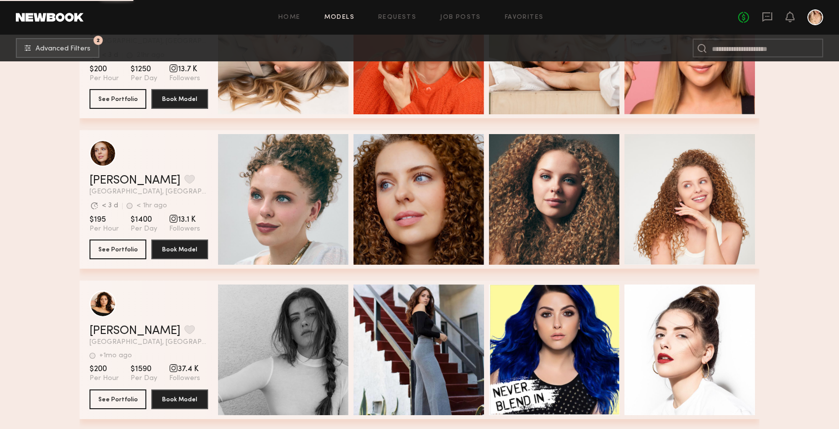
scroll to position [44930, 0]
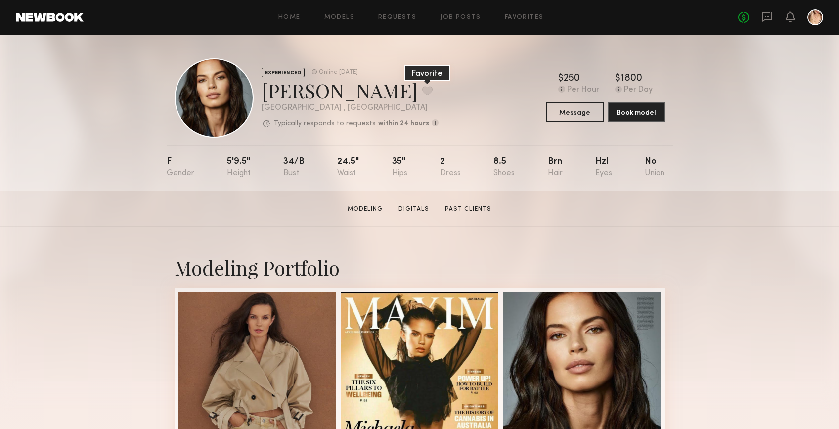
click at [422, 93] on button at bounding box center [427, 90] width 10 height 9
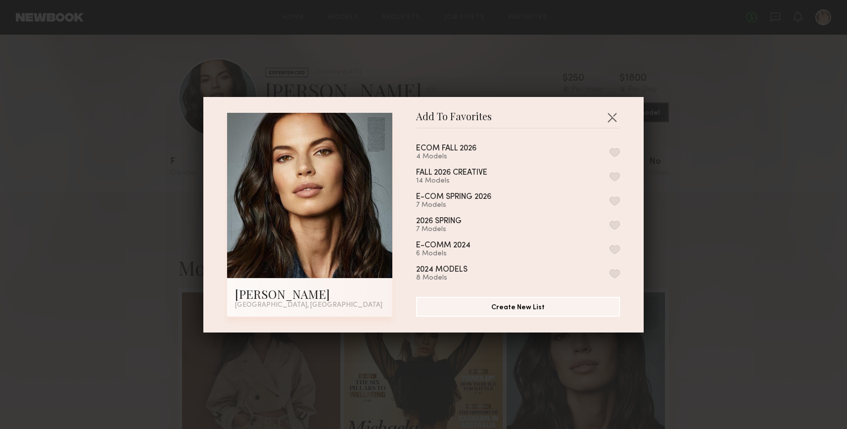
click at [609, 174] on button "button" at bounding box center [614, 176] width 10 height 9
click at [611, 121] on button "button" at bounding box center [612, 117] width 16 height 16
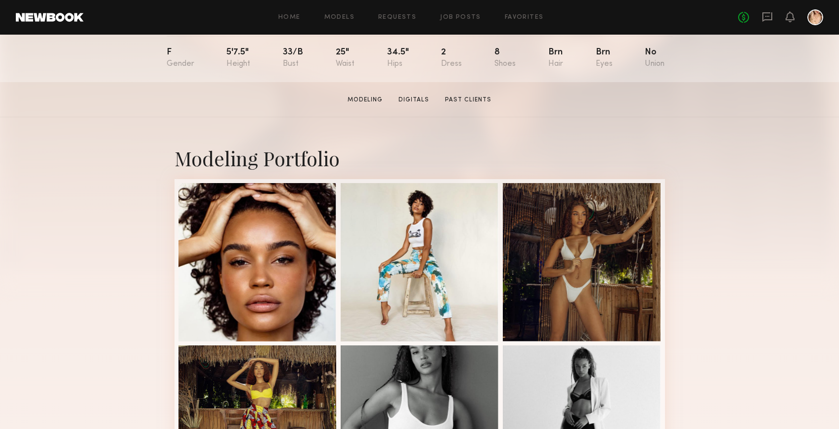
scroll to position [201, 0]
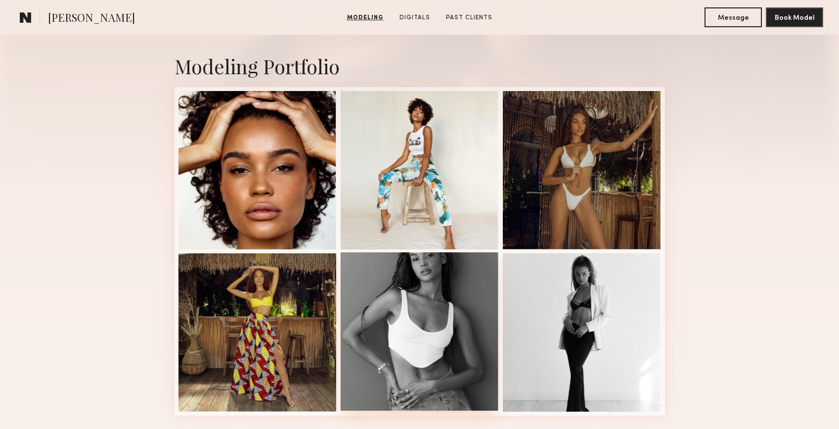
click at [447, 314] on div at bounding box center [420, 331] width 158 height 158
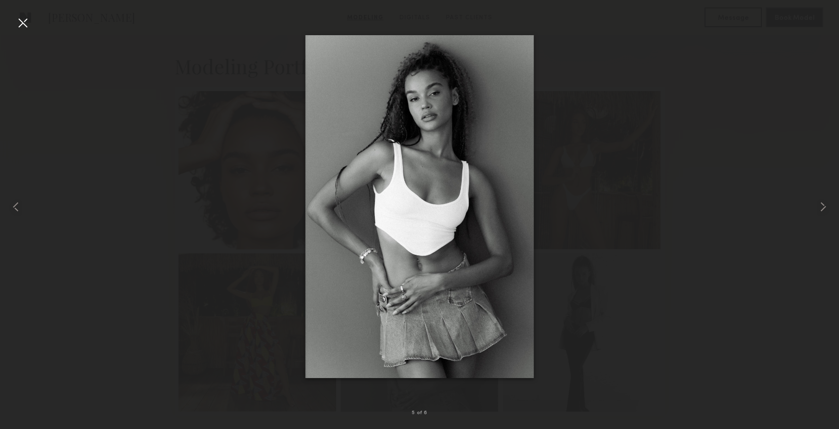
click at [22, 22] on div at bounding box center [23, 23] width 16 height 16
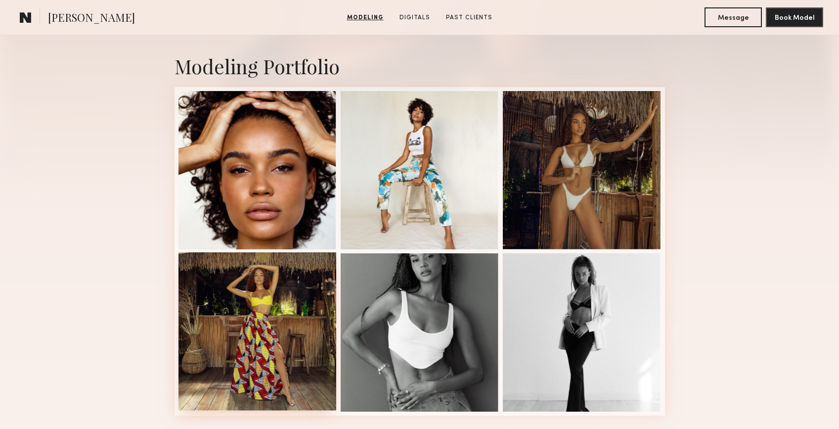
scroll to position [0, 0]
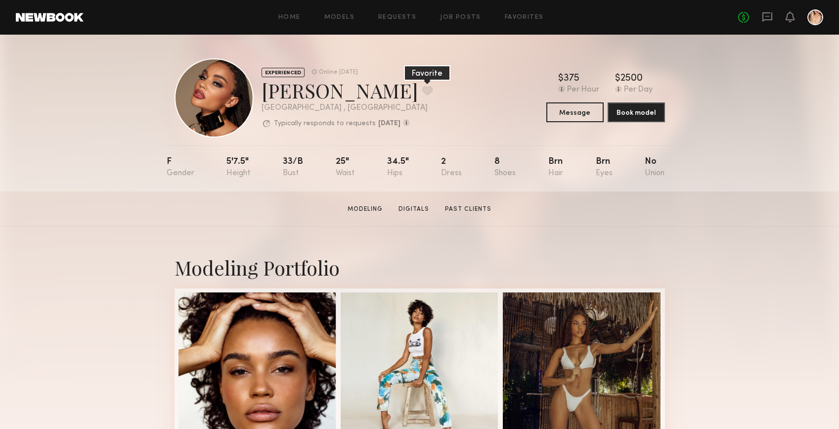
click at [422, 90] on button at bounding box center [427, 90] width 10 height 9
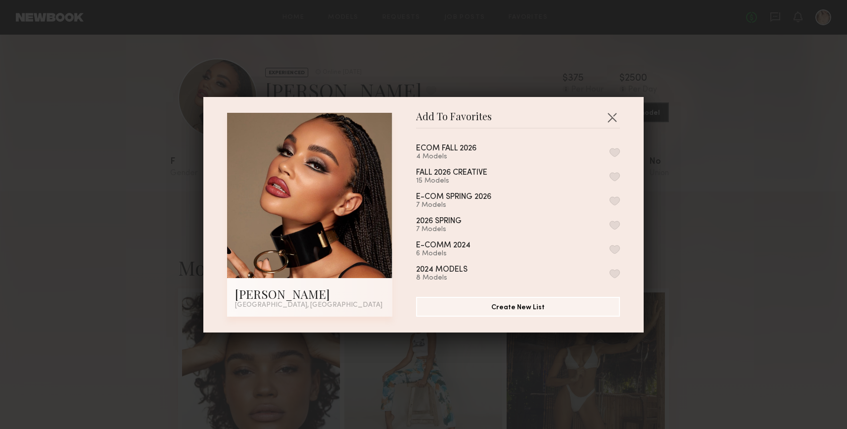
click at [609, 150] on button "button" at bounding box center [614, 152] width 10 height 9
click at [683, 146] on div "Add To Favorites Juliette N. Los Angeles, CA Add To Favorites ECOM FALL 2026 5 …" at bounding box center [423, 214] width 847 height 429
